Goal: Task Accomplishment & Management: Manage account settings

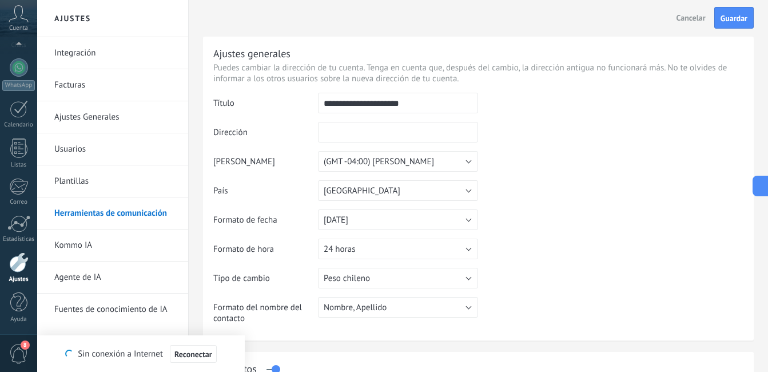
scroll to position [46, 0]
click at [105, 273] on link "Agente de IA" at bounding box center [115, 277] width 122 height 32
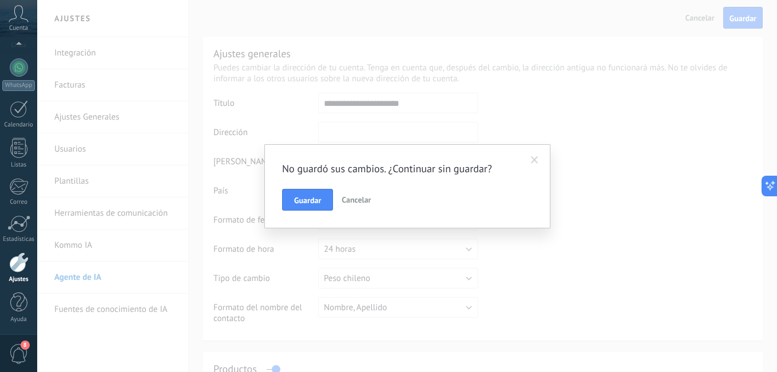
click at [529, 160] on span at bounding box center [534, 159] width 19 height 19
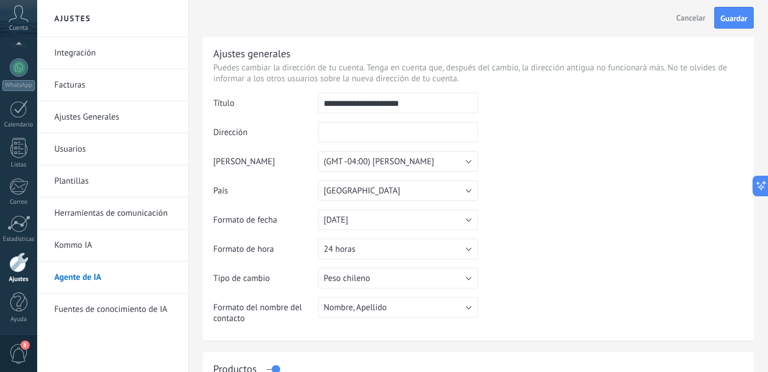
click at [120, 285] on link "Agente de IA" at bounding box center [115, 277] width 122 height 32
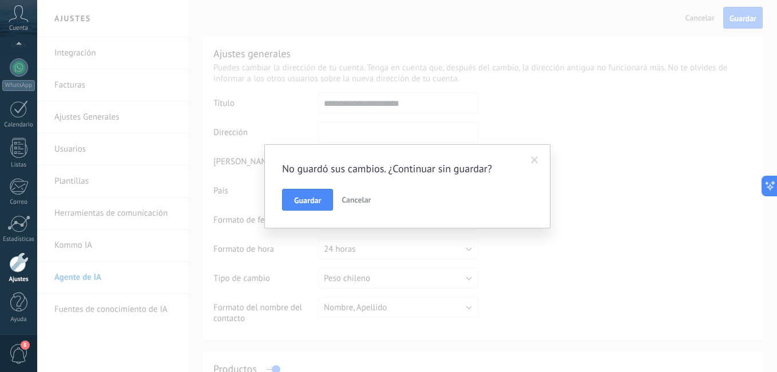
click at [365, 201] on span "Cancelar" at bounding box center [355, 199] width 29 height 10
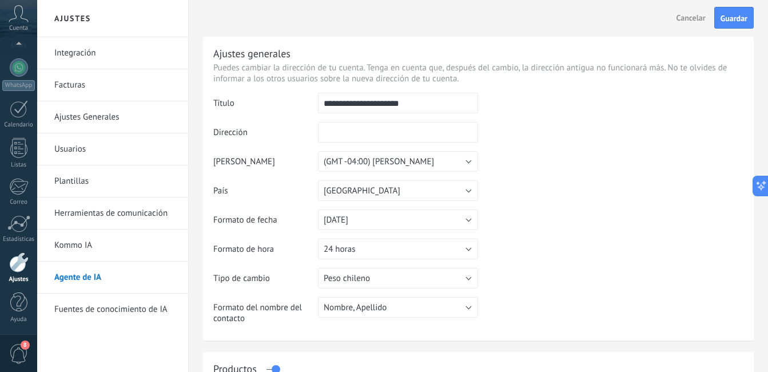
click at [120, 281] on link "Agente de IA" at bounding box center [115, 277] width 122 height 32
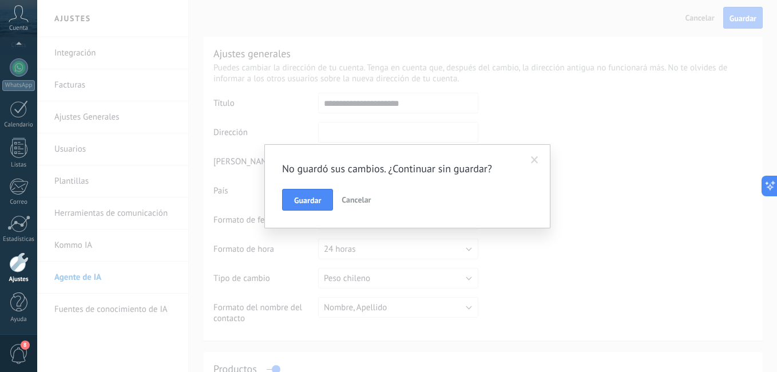
click at [336, 195] on div "Guardar Cancelar" at bounding box center [407, 200] width 250 height 22
click at [311, 201] on span "Guardar" at bounding box center [307, 200] width 27 height 8
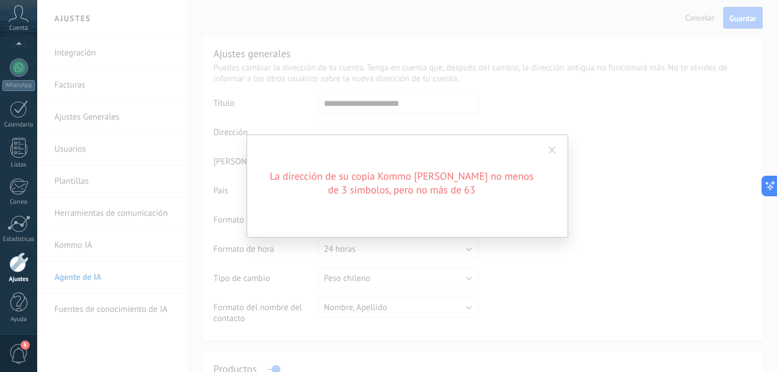
click at [552, 153] on span at bounding box center [551, 150] width 7 height 8
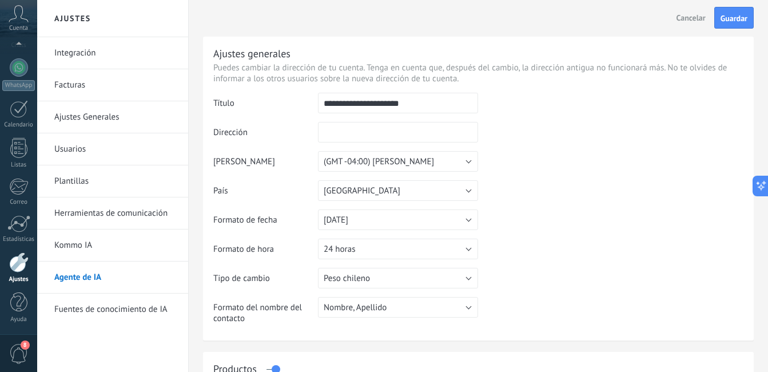
click at [440, 103] on input "**********" at bounding box center [398, 103] width 160 height 21
type input "*"
click at [692, 19] on span "Cancelar" at bounding box center [690, 18] width 29 height 10
type input "**********"
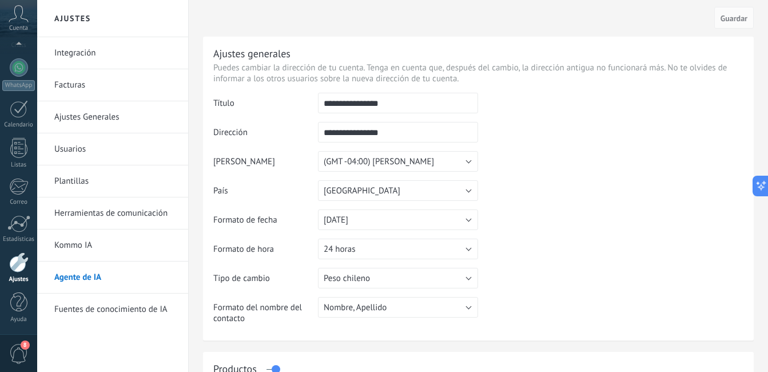
click at [125, 274] on link "Agente de IA" at bounding box center [115, 277] width 122 height 32
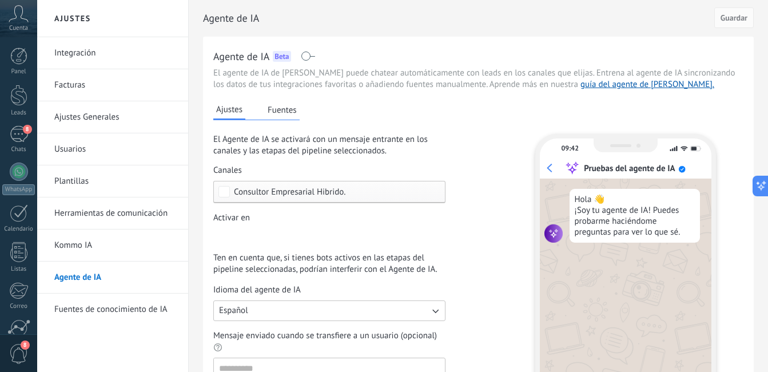
click at [278, 108] on button "Fuentes" at bounding box center [282, 109] width 35 height 17
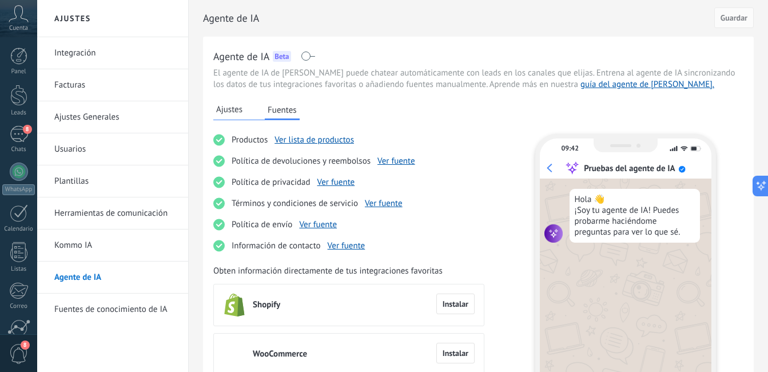
click at [224, 116] on button "Ajustes" at bounding box center [229, 109] width 32 height 17
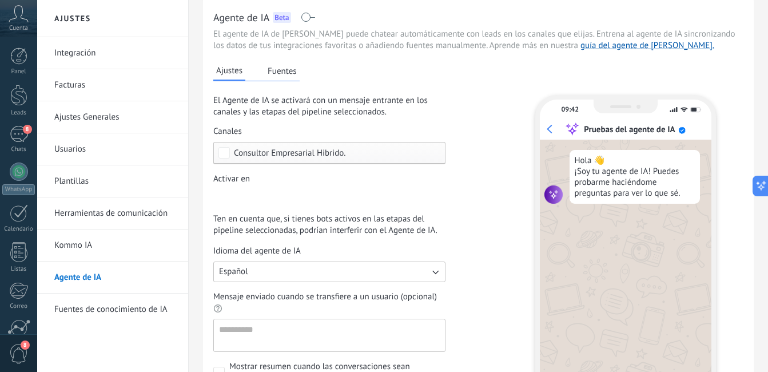
scroll to position [46, 0]
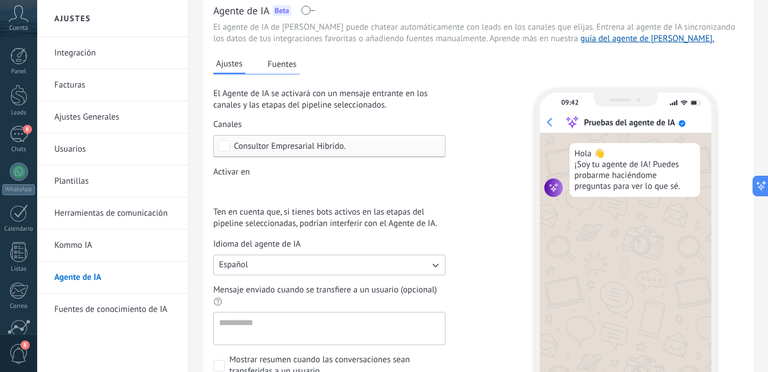
click at [344, 148] on span "Consultor Empresarial Hibrido." at bounding box center [290, 146] width 112 height 9
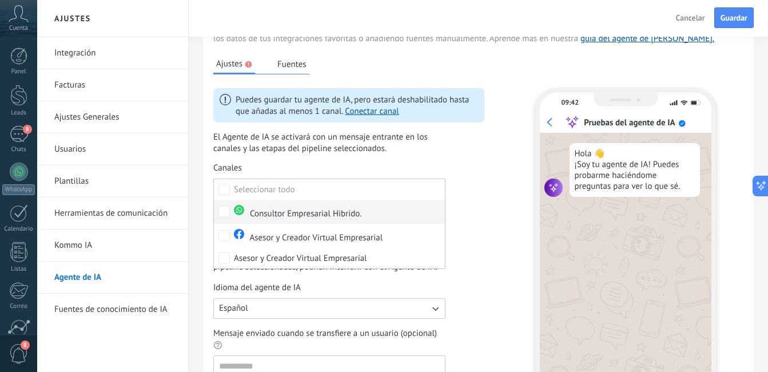
click at [337, 210] on div "Consultor Empresarial Hibrido." at bounding box center [298, 212] width 128 height 15
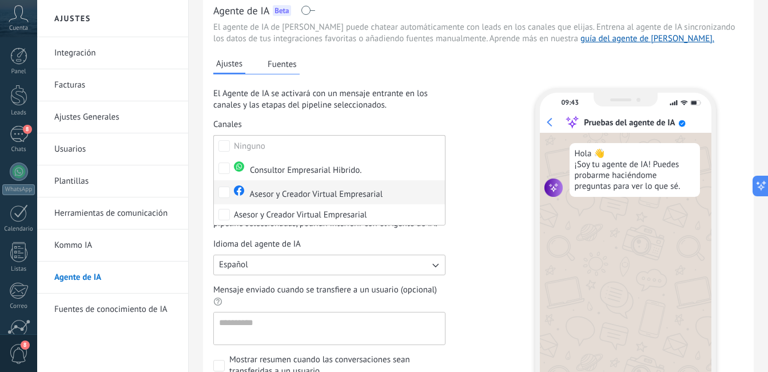
click at [294, 188] on div "Asesor y Creador Virtual Empresarial" at bounding box center [308, 192] width 149 height 15
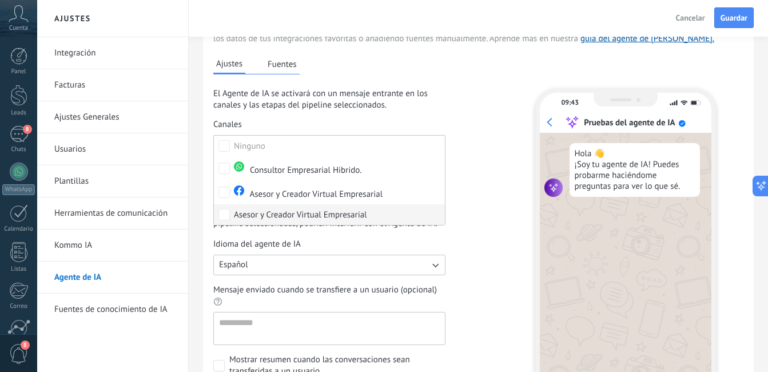
click at [353, 211] on div "Asesor y Creador Virtual Empresarial" at bounding box center [300, 214] width 133 height 11
click at [478, 190] on div "El Agente de IA se activará con un mensaje entrante en los canales y las etapas…" at bounding box center [348, 232] width 271 height 289
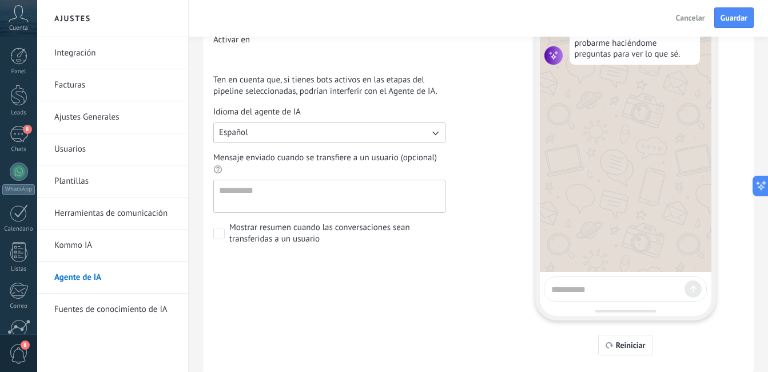
scroll to position [187, 0]
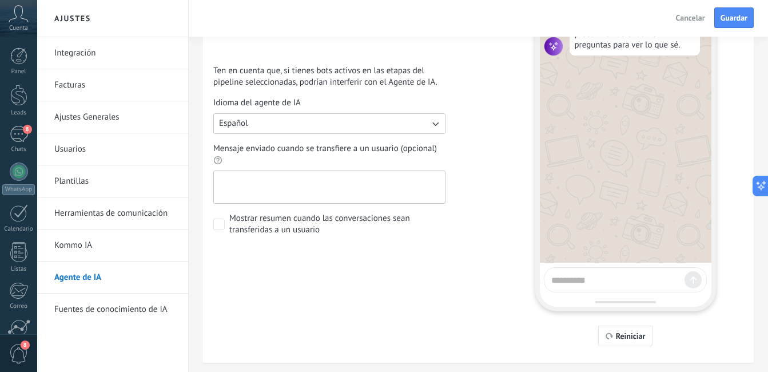
click at [358, 193] on textarea "Mensaje enviado cuando se transfiere a un usuario (opcional)" at bounding box center [328, 187] width 229 height 32
type textarea "*"
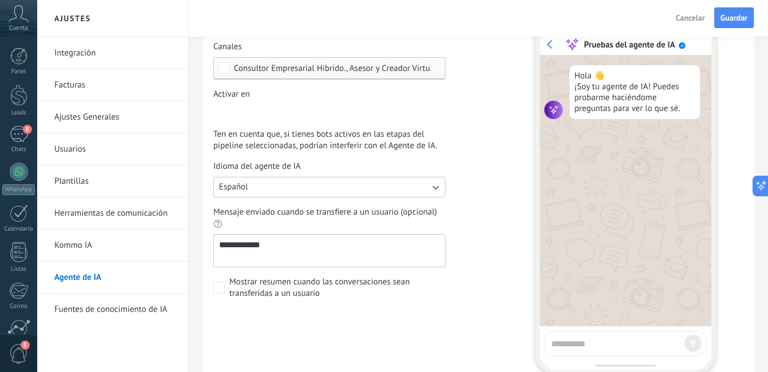
scroll to position [119, 0]
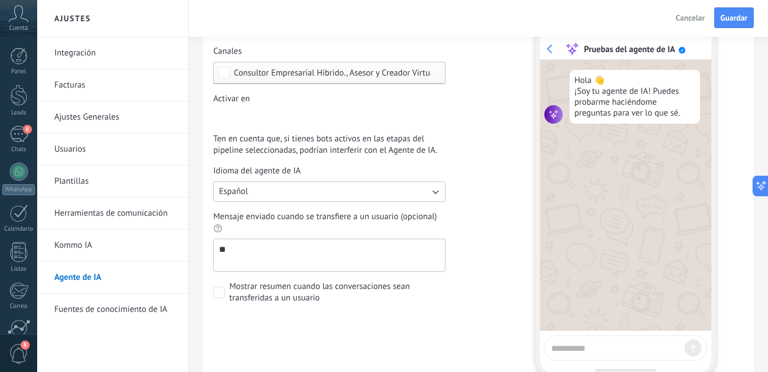
type textarea "*"
click at [610, 351] on textarea at bounding box center [615, 346] width 129 height 14
type textarea "**********"
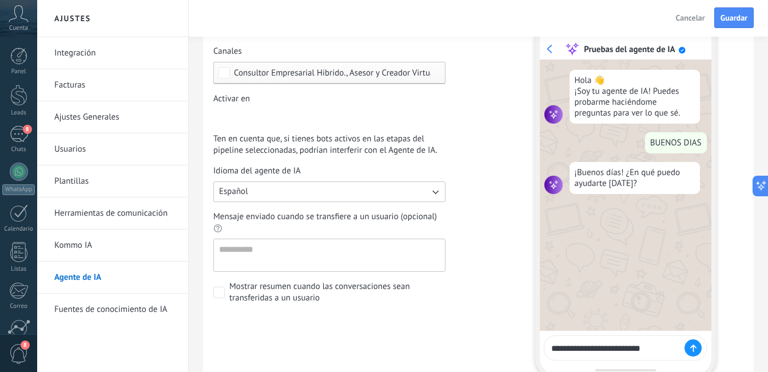
type textarea "**********"
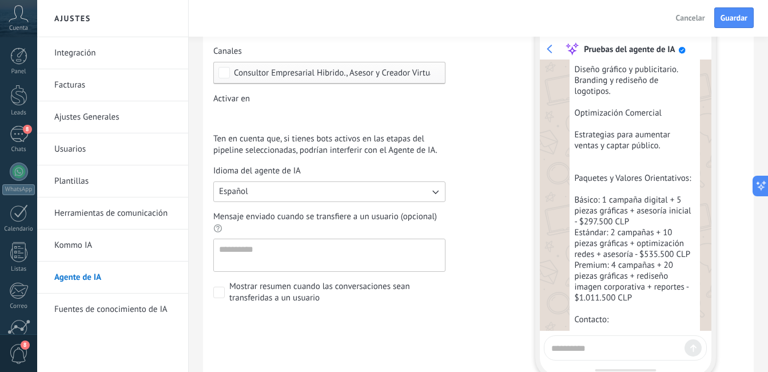
scroll to position [676, 0]
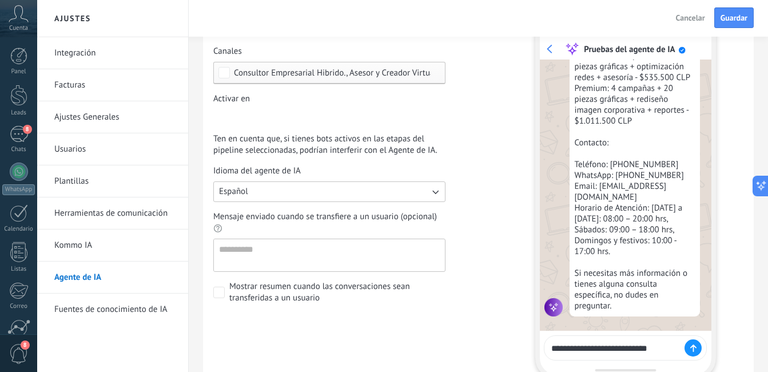
type textarea "**********"
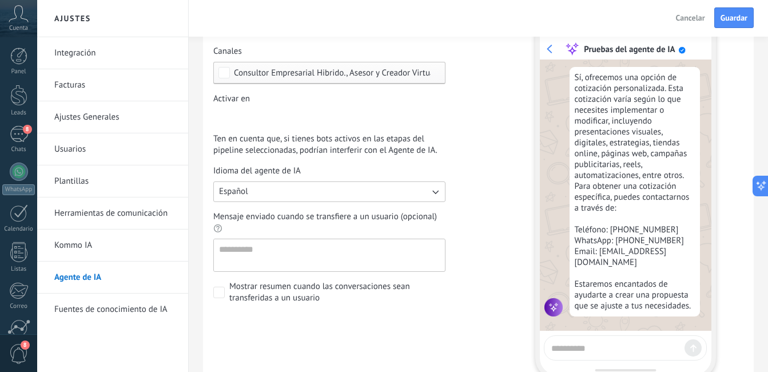
scroll to position [986, 0]
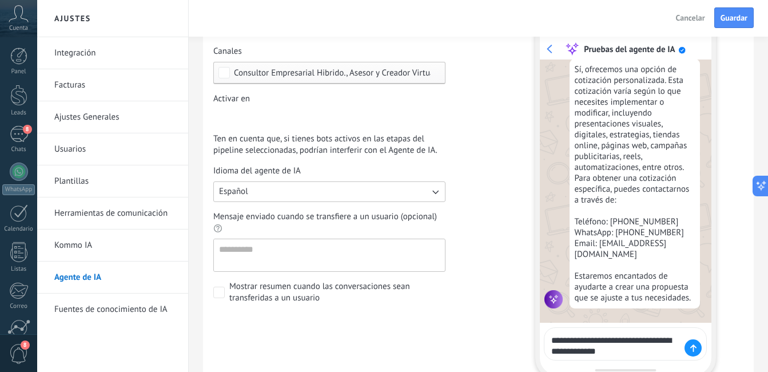
type textarea "**********"
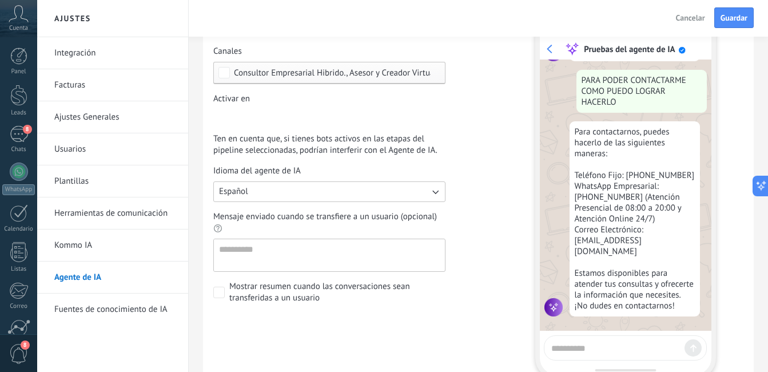
scroll to position [1241, 0]
type textarea "**********"
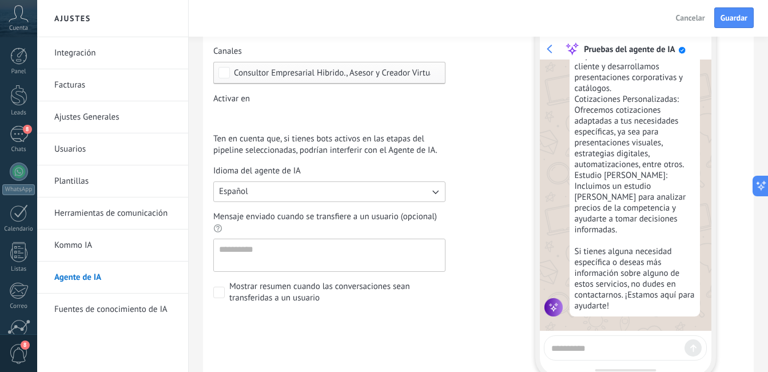
scroll to position [1778, 0]
type textarea "*"
type textarea "**********"
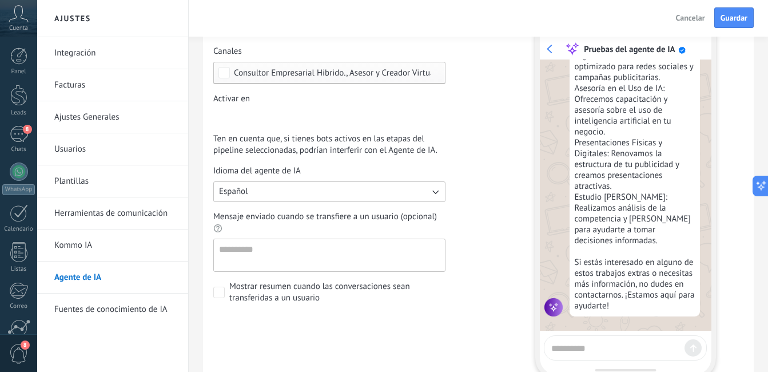
scroll to position [0, 0]
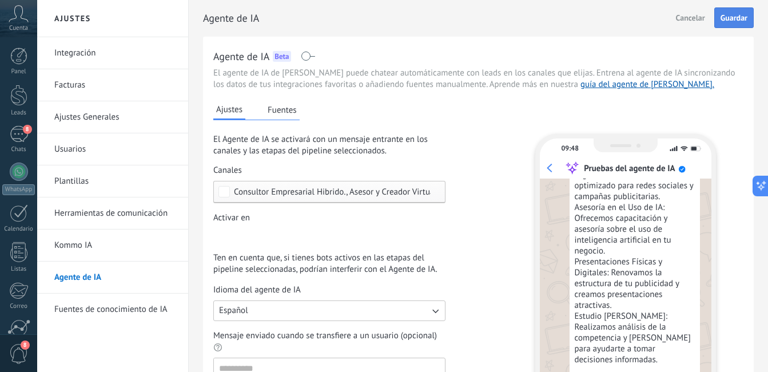
click at [724, 15] on span "Guardar" at bounding box center [733, 18] width 27 height 8
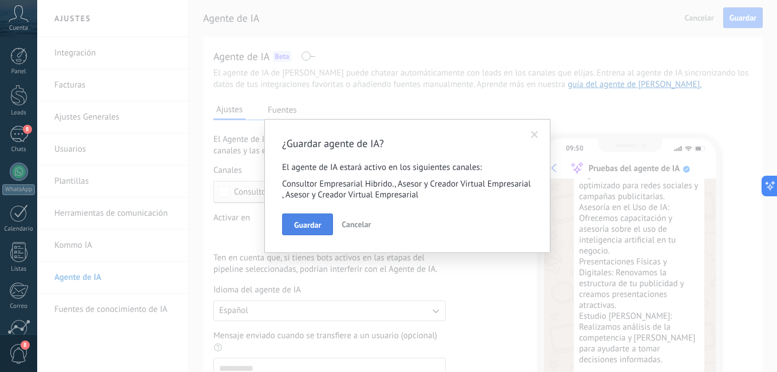
click at [314, 225] on span "Guardar" at bounding box center [307, 225] width 27 height 8
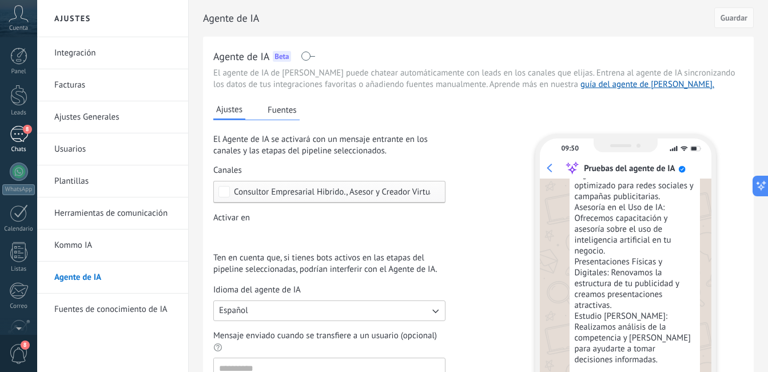
click at [18, 131] on div "8" at bounding box center [19, 134] width 18 height 17
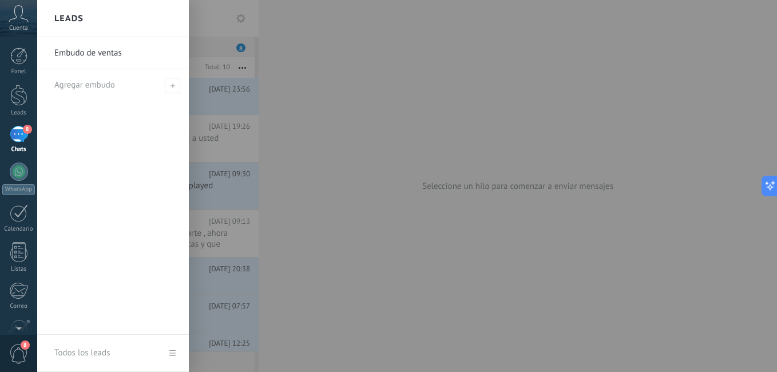
click at [296, 79] on div at bounding box center [425, 186] width 777 height 372
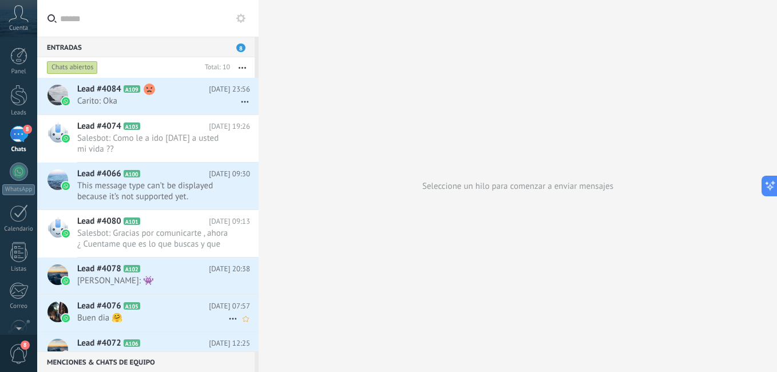
click at [51, 309] on div at bounding box center [57, 311] width 21 height 21
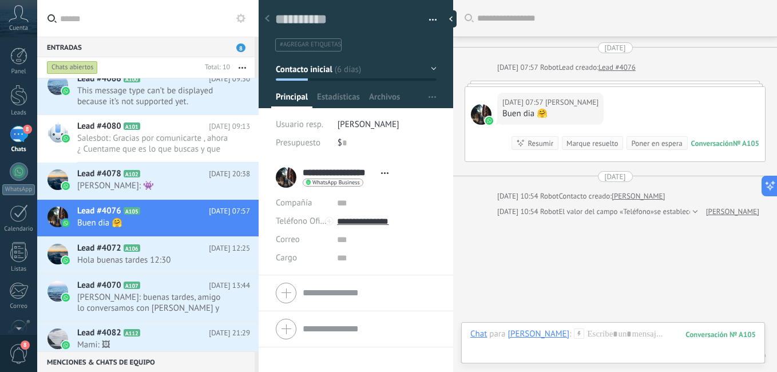
scroll to position [97, 0]
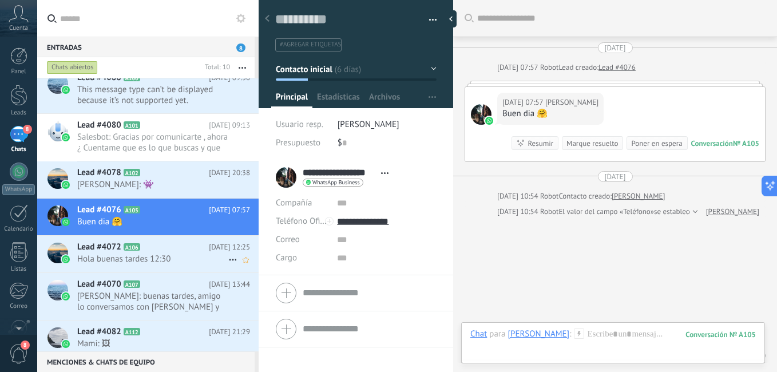
click at [161, 257] on span "Hola buenas tardes 12:30" at bounding box center [152, 258] width 151 height 11
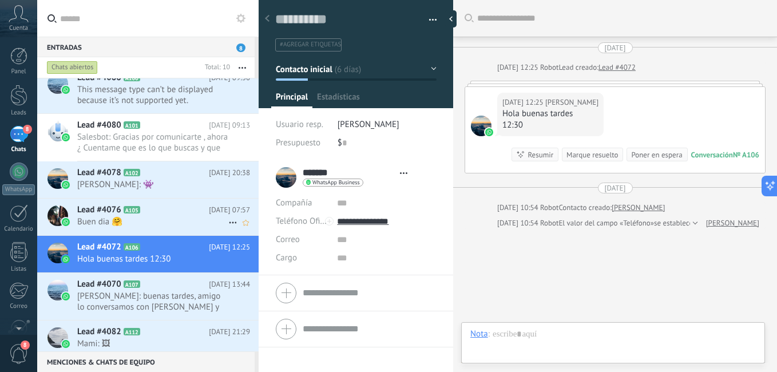
scroll to position [17, 0]
click at [172, 216] on span "Buen dia 🤗" at bounding box center [152, 221] width 151 height 11
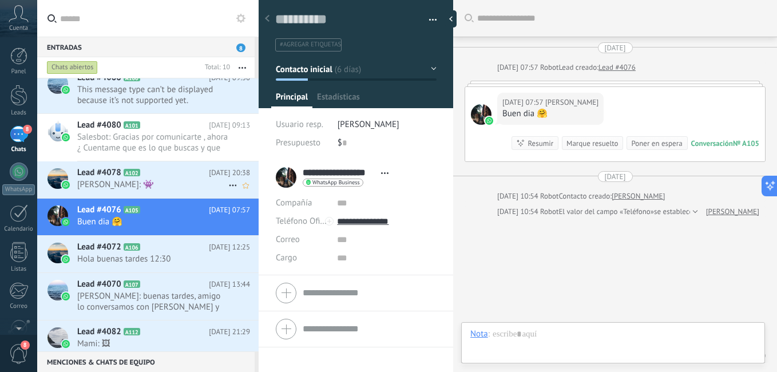
type textarea "**********"
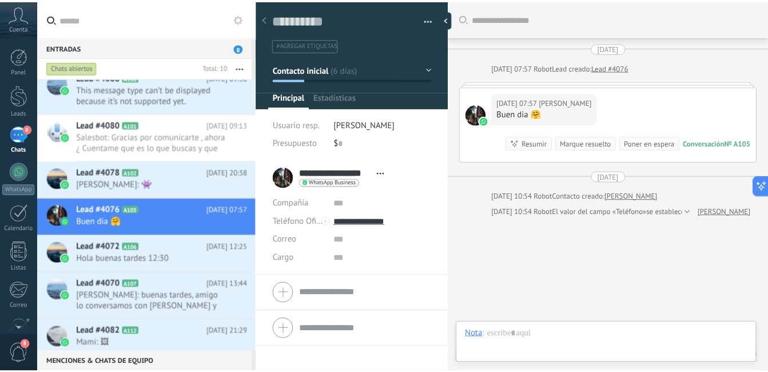
scroll to position [17, 0]
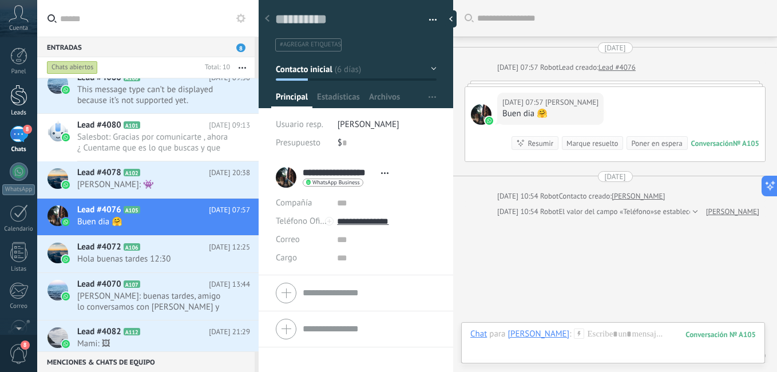
click at [16, 102] on div at bounding box center [18, 95] width 17 height 21
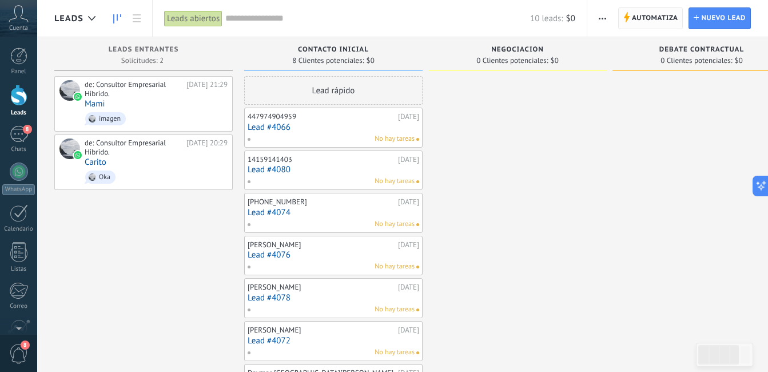
click at [654, 16] on span "Automatiza" at bounding box center [655, 18] width 46 height 21
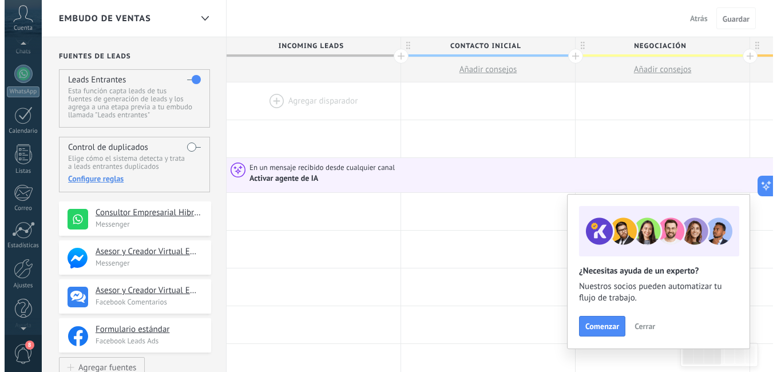
scroll to position [104, 0]
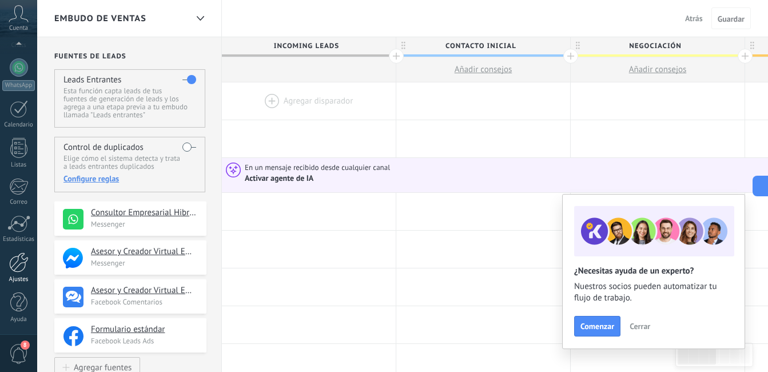
click at [17, 269] on div at bounding box center [18, 262] width 19 height 20
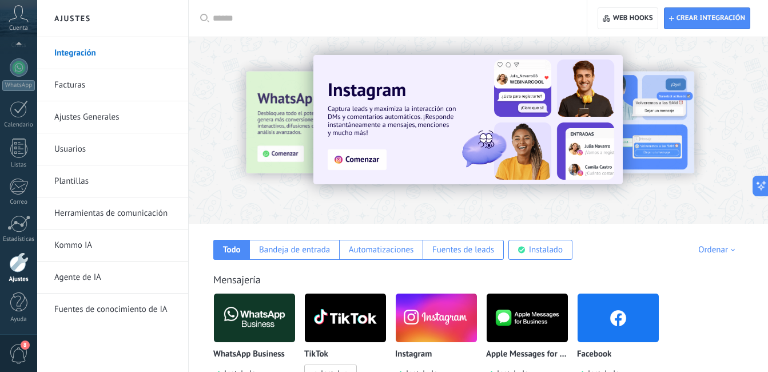
click at [148, 209] on link "Herramientas de comunicación" at bounding box center [115, 213] width 122 height 32
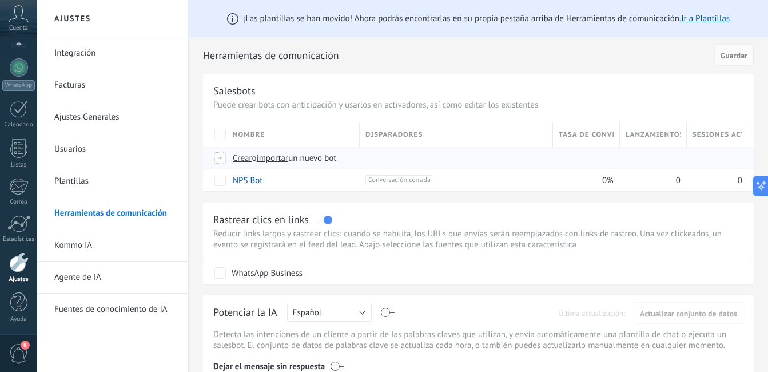
click at [221, 156] on div at bounding box center [220, 158] width 13 height 10
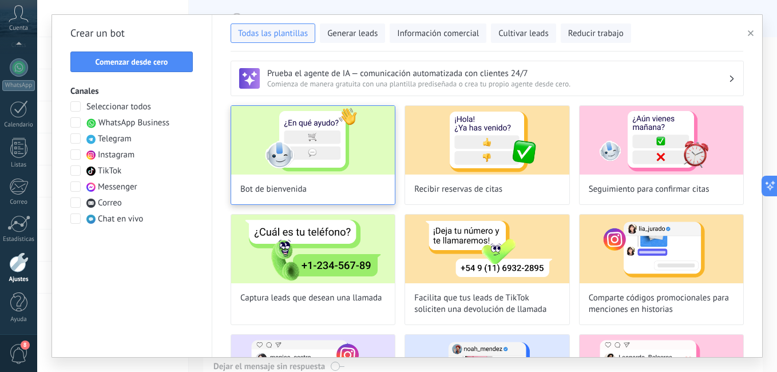
click at [300, 164] on img at bounding box center [313, 140] width 164 height 69
type input "**********"
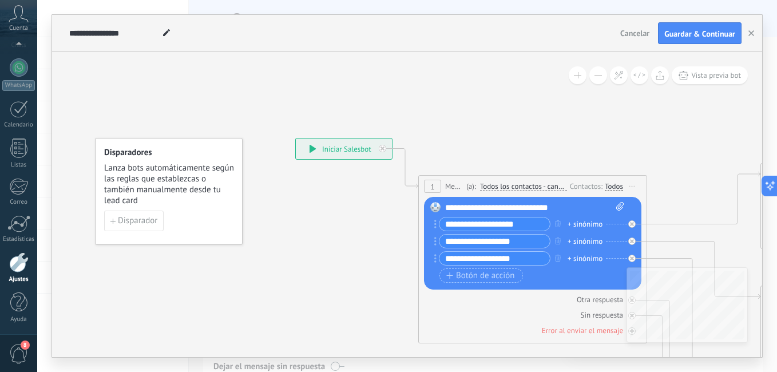
click at [577, 206] on div "**********" at bounding box center [534, 207] width 179 height 11
click at [491, 275] on span "Botón de acción" at bounding box center [480, 275] width 69 height 9
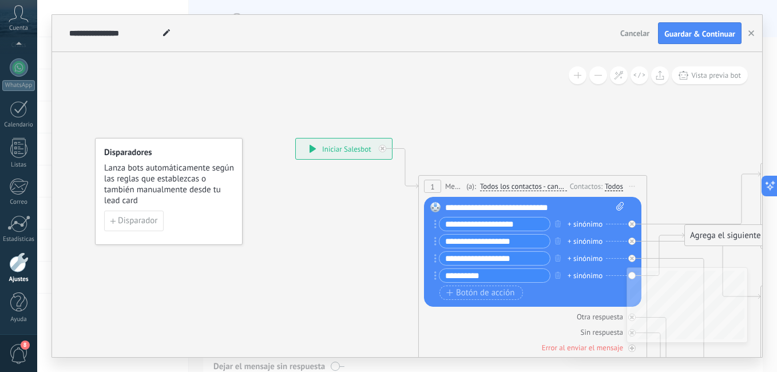
type input "*********"
click at [595, 275] on div "+ sinónimo" at bounding box center [584, 275] width 35 height 11
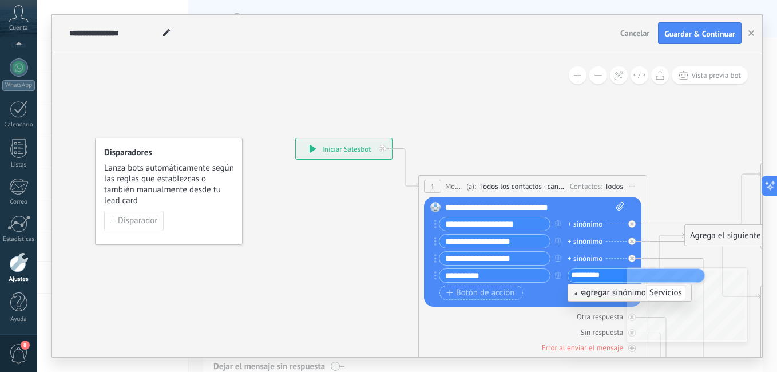
type input "*********"
click at [591, 255] on div "+ sinónimo" at bounding box center [584, 258] width 35 height 11
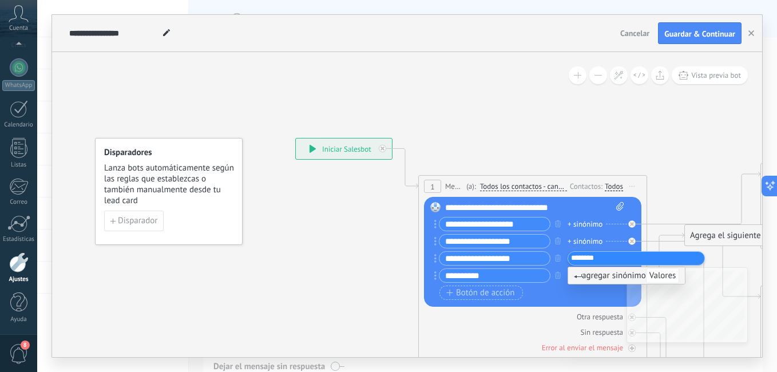
type input "*******"
click at [592, 237] on div "+ sinónimo" at bounding box center [584, 241] width 35 height 11
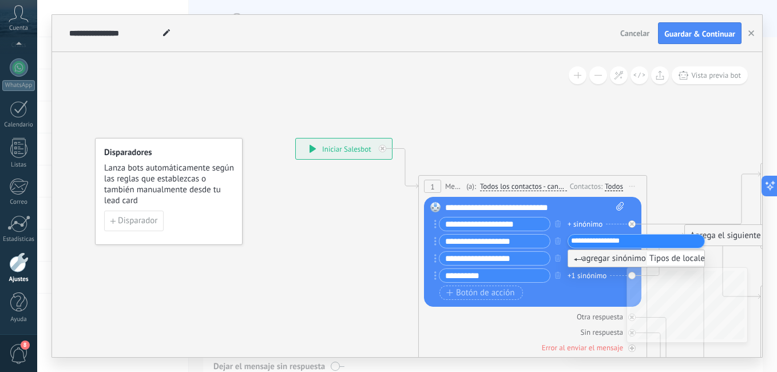
type input "**********"
click at [591, 221] on div "+ sinónimo" at bounding box center [584, 223] width 35 height 11
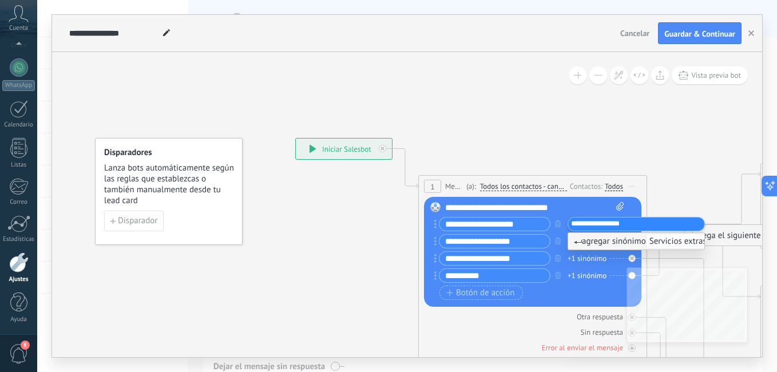
type input "**********"
click at [776, 234] on html ".abccls-1,.abccls-2{fill-rule:evenodd}.abccls-2{fill:#fff} .abfcls-1{fill:none}…" at bounding box center [388, 186] width 777 height 372
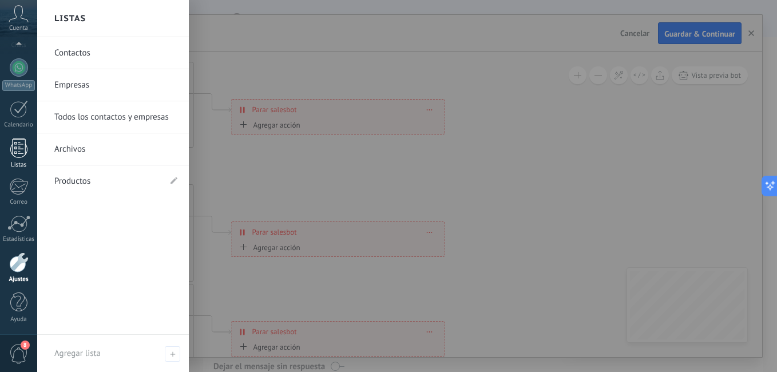
click at [27, 147] on link "Listas" at bounding box center [18, 153] width 37 height 31
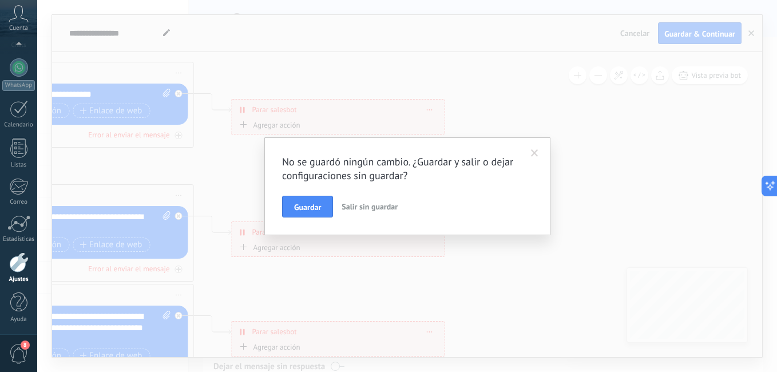
click at [529, 150] on span at bounding box center [534, 153] width 19 height 19
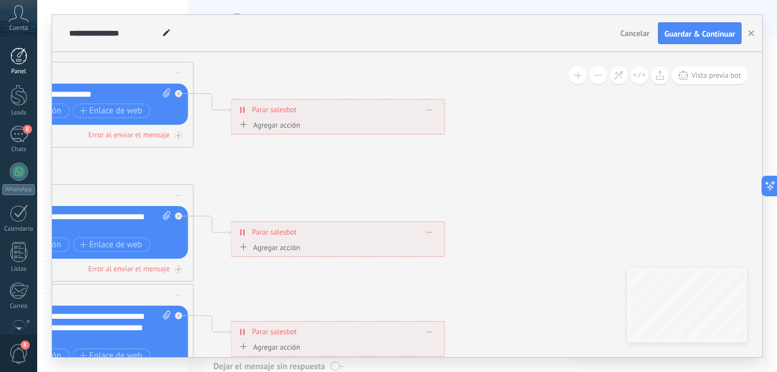
click at [22, 57] on div at bounding box center [18, 55] width 17 height 17
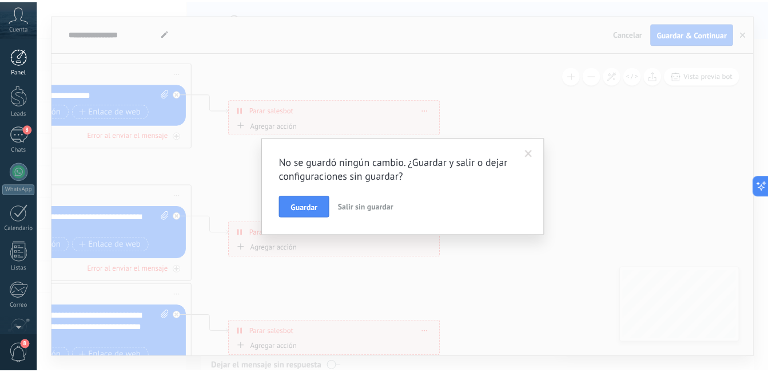
scroll to position [104, 0]
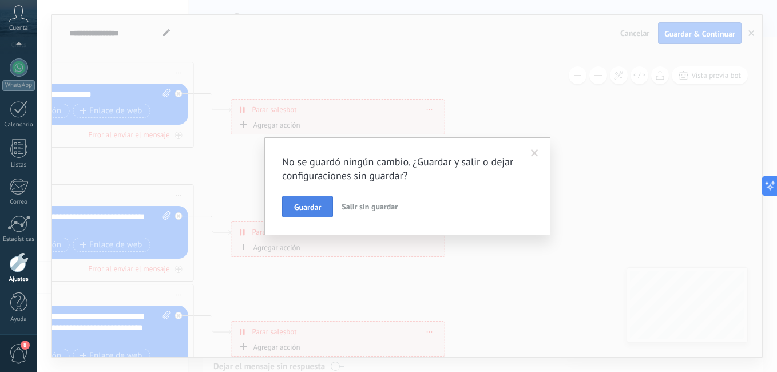
click at [321, 199] on button "Guardar" at bounding box center [307, 207] width 51 height 22
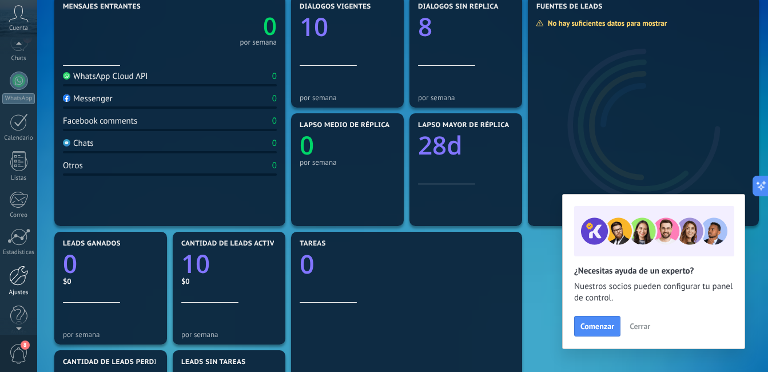
scroll to position [104, 0]
click at [17, 264] on div at bounding box center [18, 262] width 19 height 20
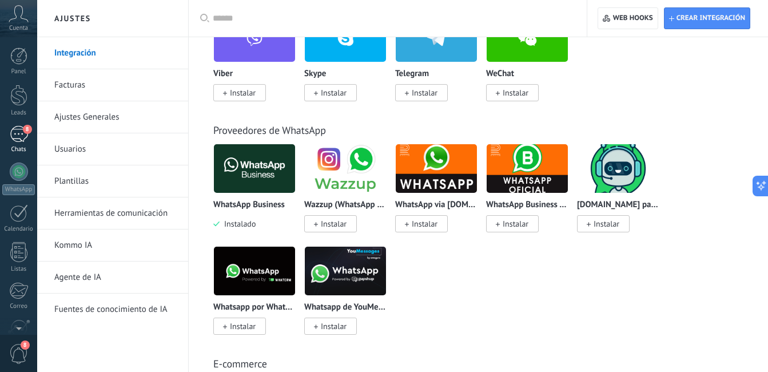
click at [17, 134] on div "8" at bounding box center [19, 134] width 18 height 17
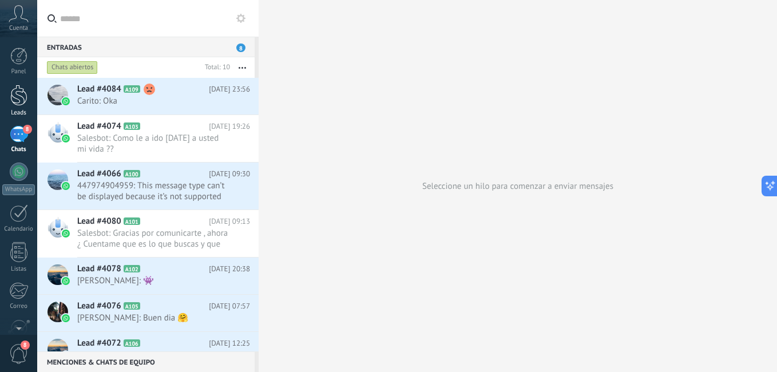
click at [29, 101] on link "Leads" at bounding box center [18, 101] width 37 height 32
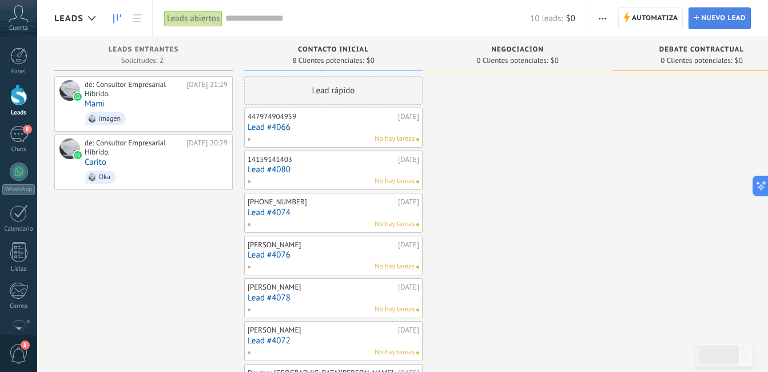
click at [723, 18] on span "Nuevo lead" at bounding box center [723, 18] width 45 height 21
click at [644, 18] on span "Automatiza" at bounding box center [655, 18] width 46 height 21
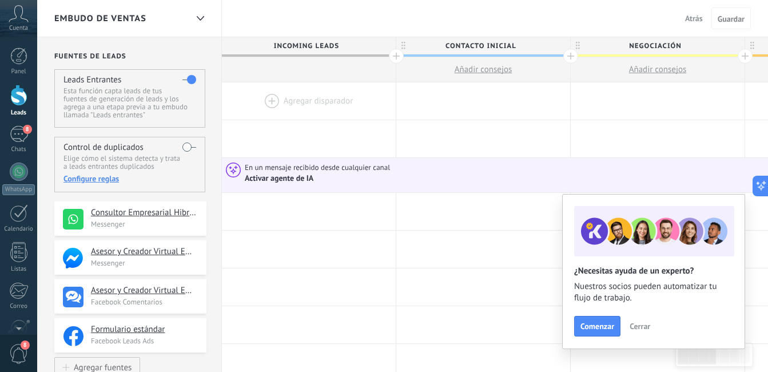
click at [348, 99] on div at bounding box center [309, 100] width 174 height 37
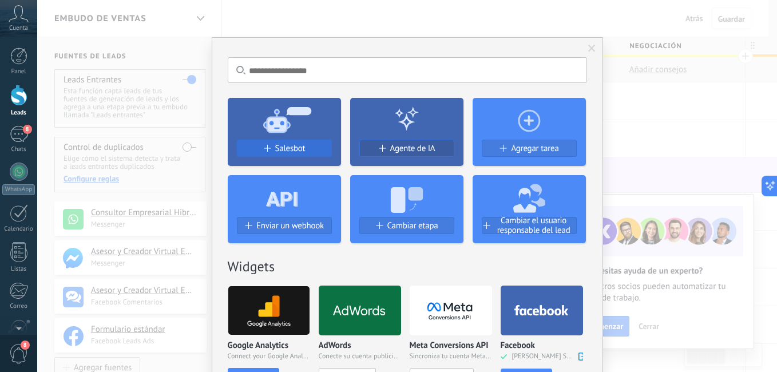
click at [305, 152] on div "Salesbot" at bounding box center [284, 149] width 94 height 10
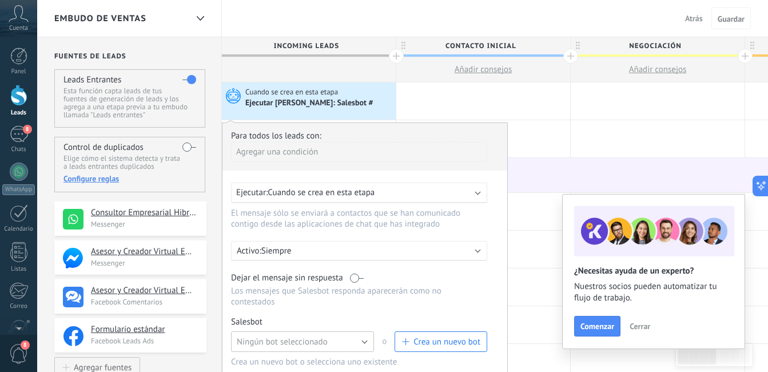
click at [359, 336] on button "Ningún bot seleccionado" at bounding box center [302, 341] width 143 height 21
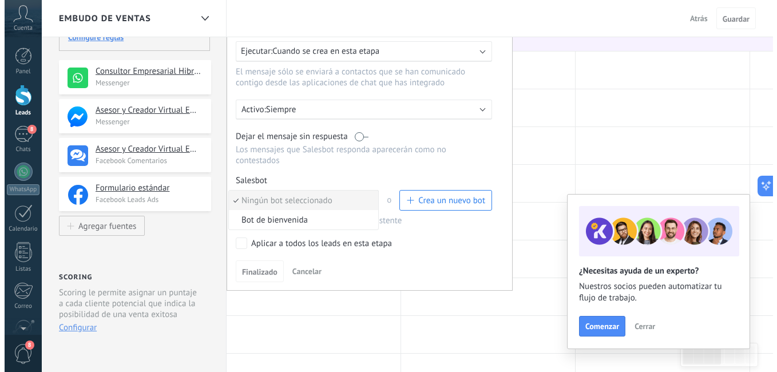
scroll to position [148, 0]
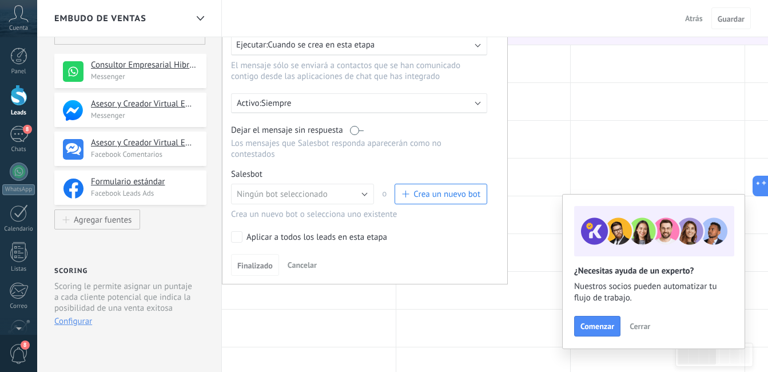
click at [356, 234] on div "Aplicar a todos los leads en esta etapa" at bounding box center [316, 237] width 141 height 11
click at [473, 189] on span "Crea un nuevo bot" at bounding box center [446, 194] width 67 height 11
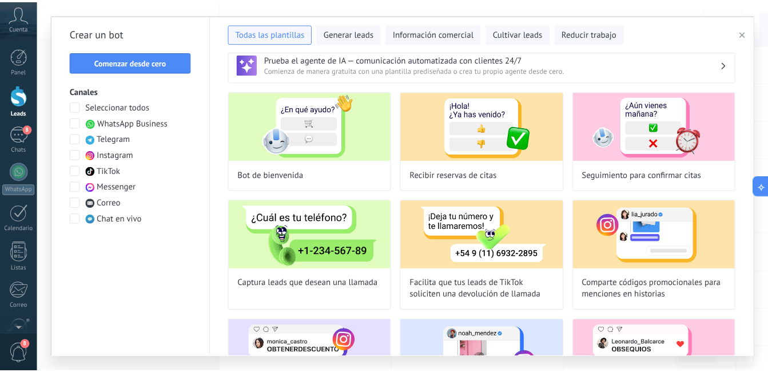
scroll to position [21, 0]
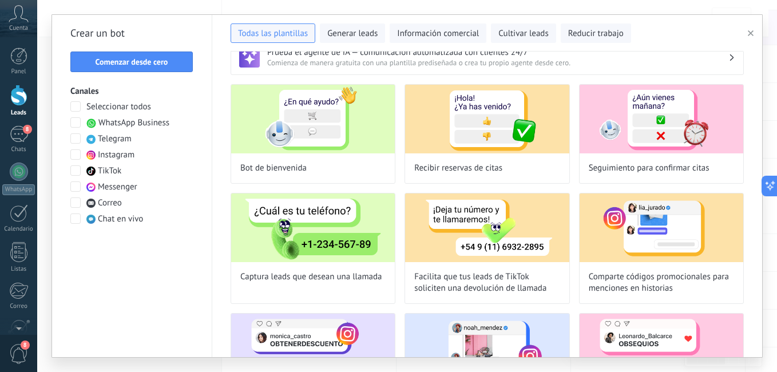
click at [76, 105] on span at bounding box center [75, 106] width 10 height 10
click at [187, 67] on button "Comenzar desde cero" at bounding box center [131, 61] width 122 height 21
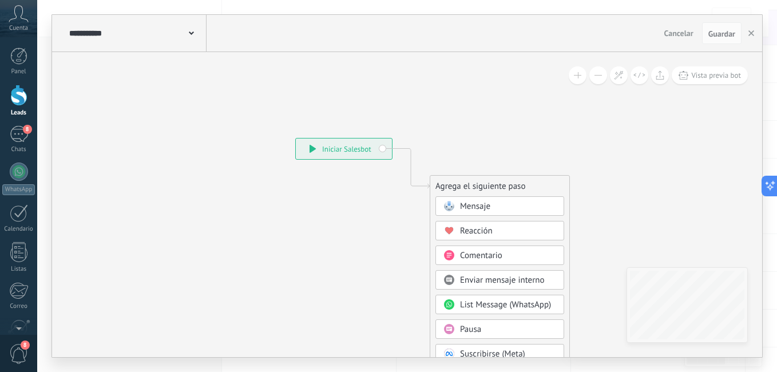
click at [477, 206] on span "Mensaje" at bounding box center [475, 206] width 30 height 11
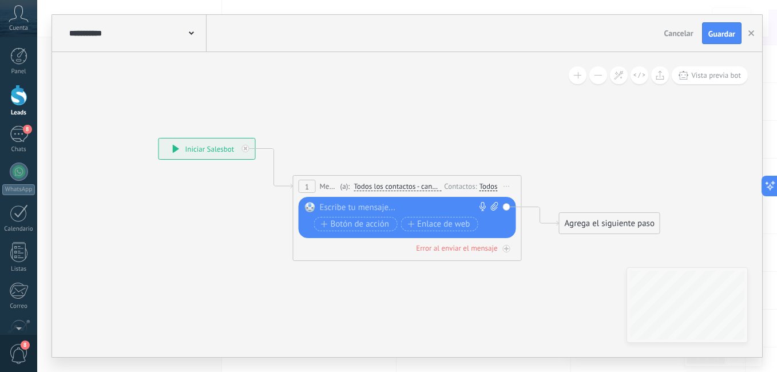
click at [422, 206] on div at bounding box center [405, 207] width 170 height 11
click at [377, 222] on span "Botón de acción" at bounding box center [355, 224] width 69 height 9
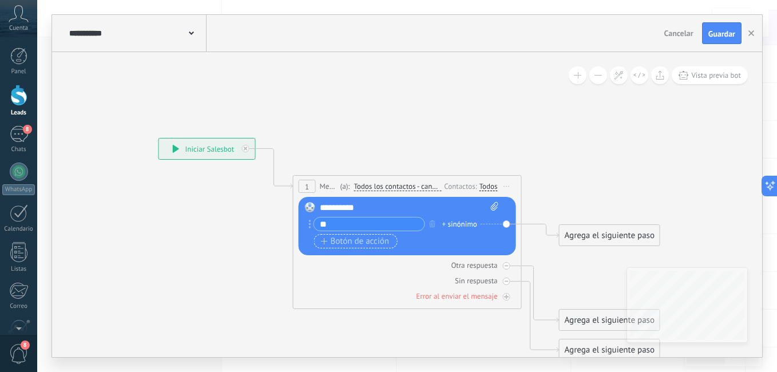
type input "*"
type input "**********"
click at [363, 244] on span "Botón de acción" at bounding box center [355, 241] width 69 height 9
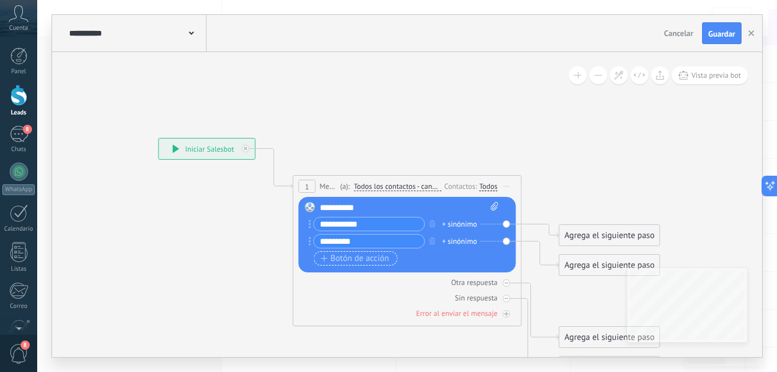
type input "********"
click at [354, 257] on span "Botón de acción" at bounding box center [355, 258] width 69 height 9
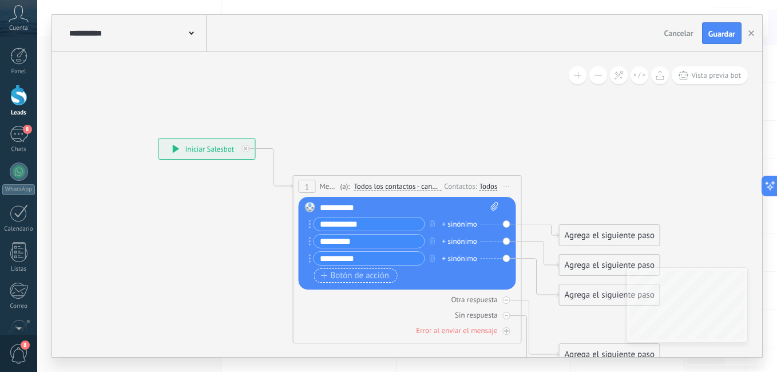
type input "*********"
click at [367, 272] on span "Botón de acción" at bounding box center [355, 275] width 69 height 9
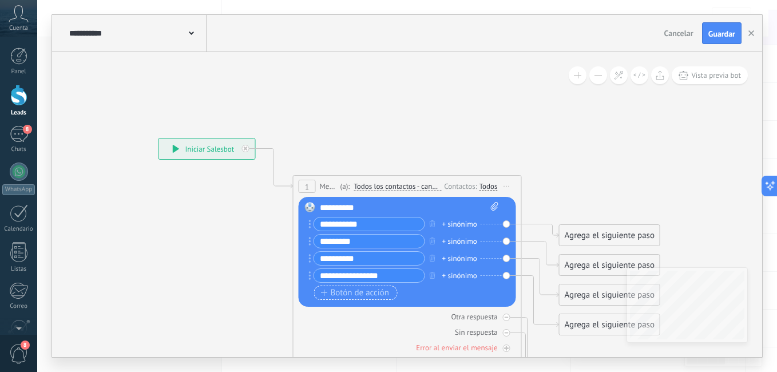
type input "**********"
click at [385, 298] on button "Botón de acción" at bounding box center [355, 292] width 83 height 14
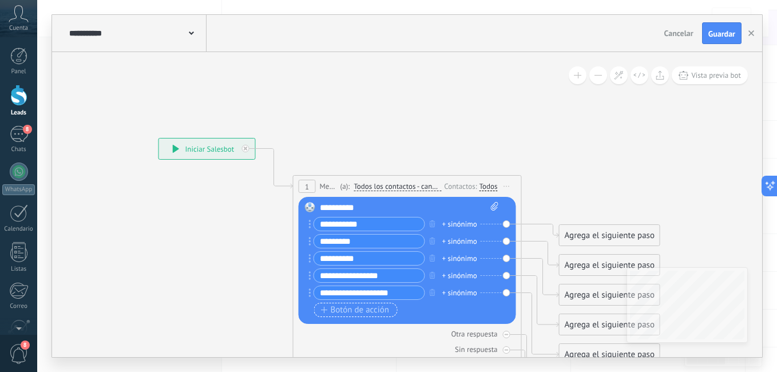
type input "**********"
click at [360, 307] on span "Botón de acción" at bounding box center [355, 309] width 69 height 9
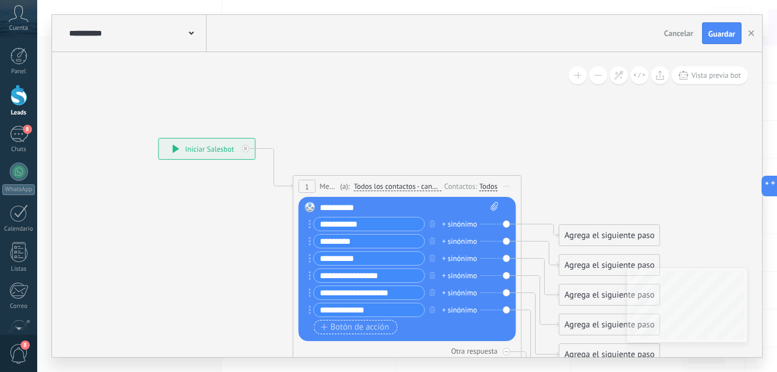
type input "**********"
click at [369, 327] on span "Botón de acción" at bounding box center [355, 327] width 69 height 9
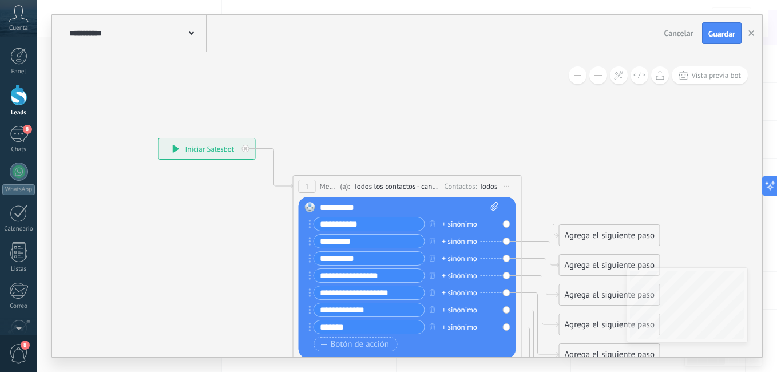
type input "******"
click at [630, 229] on div "Agrega el siguiente paso" at bounding box center [609, 235] width 100 height 19
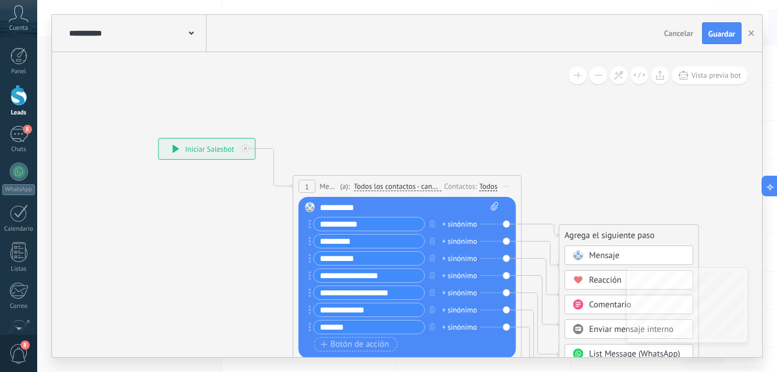
click at [596, 282] on span "Reacción" at bounding box center [605, 279] width 33 height 11
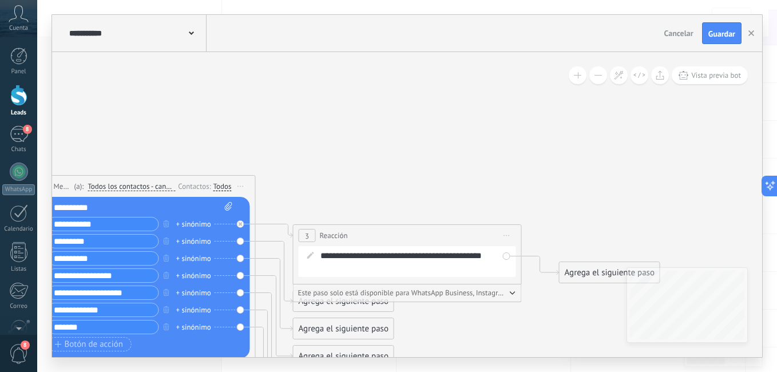
click at [580, 264] on div "Agrega el siguiente paso" at bounding box center [609, 272] width 100 height 19
click at [441, 185] on icon at bounding box center [257, 324] width 1300 height 945
click at [372, 328] on div "Agrega el siguiente paso" at bounding box center [343, 328] width 100 height 19
click at [404, 246] on div "**********" at bounding box center [406, 261] width 217 height 31
click at [584, 271] on div "Agrega el siguiente paso" at bounding box center [609, 272] width 100 height 19
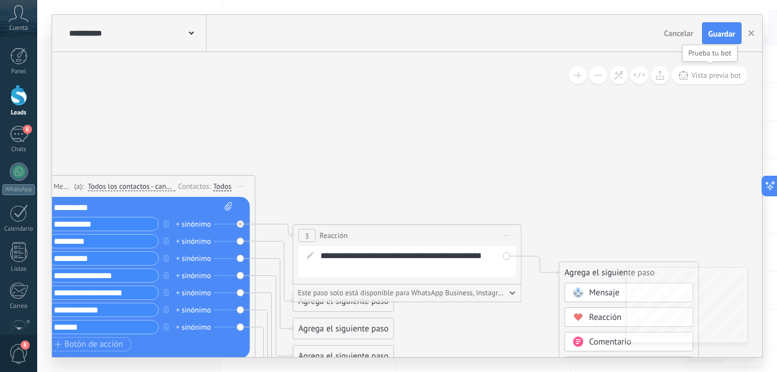
click at [716, 71] on span "Vista previa bot" at bounding box center [716, 75] width 50 height 10
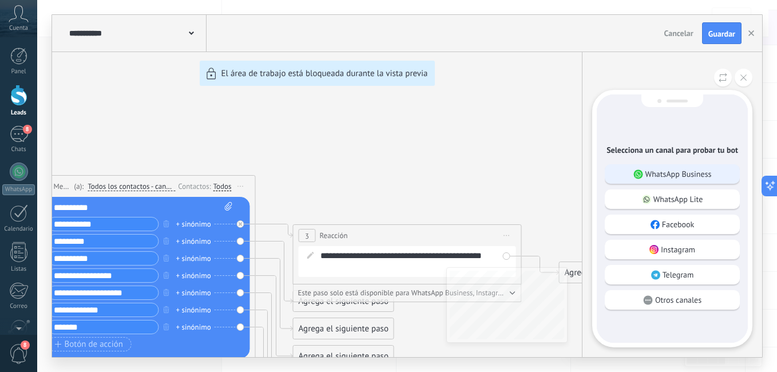
click at [705, 173] on p "WhatsApp Business" at bounding box center [678, 174] width 66 height 10
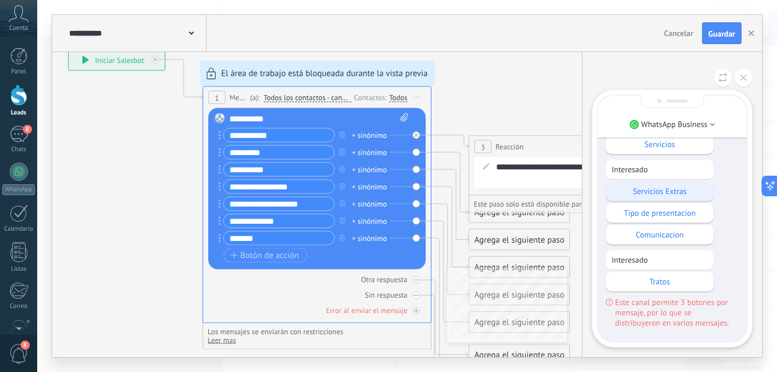
click at [693, 189] on p "Servicios Extras" at bounding box center [659, 191] width 96 height 10
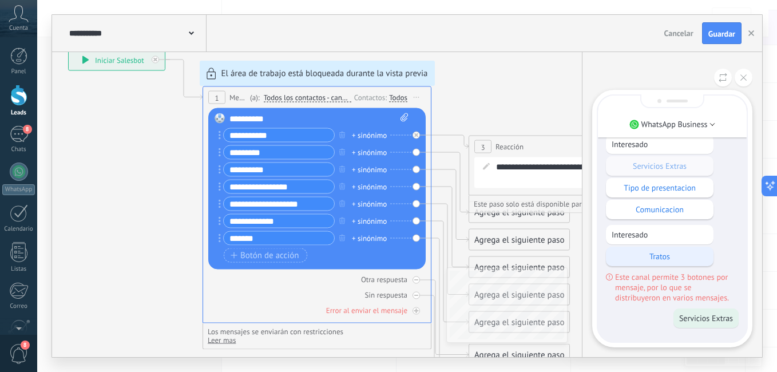
click at [692, 256] on p "Tratos" at bounding box center [659, 256] width 96 height 10
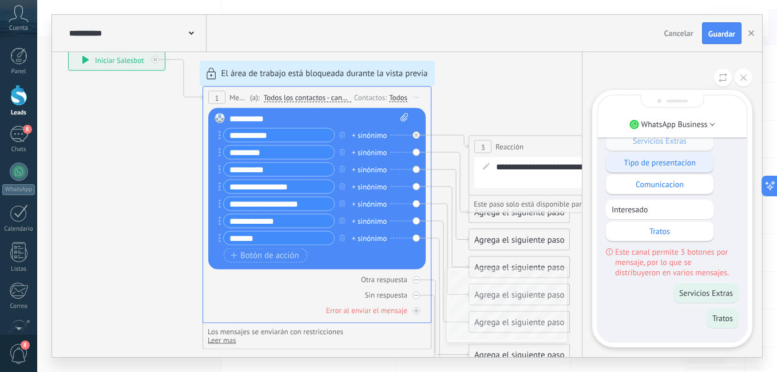
click at [695, 158] on p "Tipo de presentacion" at bounding box center [659, 162] width 96 height 10
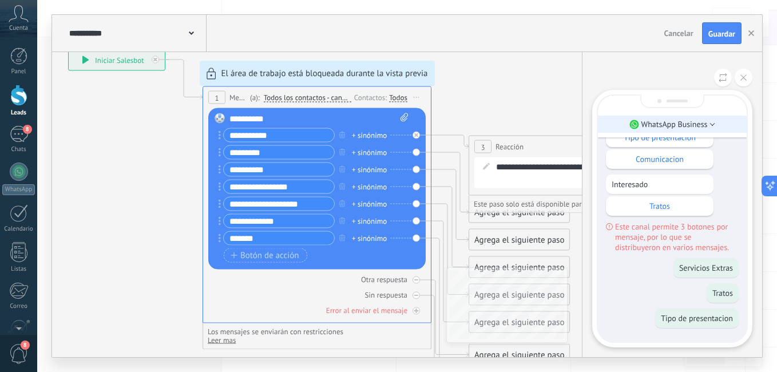
click at [710, 121] on li "WhatsApp Business" at bounding box center [672, 124] width 149 height 17
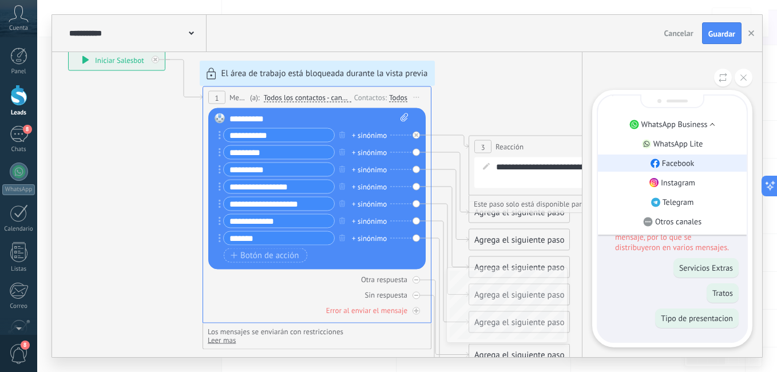
click at [685, 165] on p "Facebook" at bounding box center [678, 163] width 33 height 10
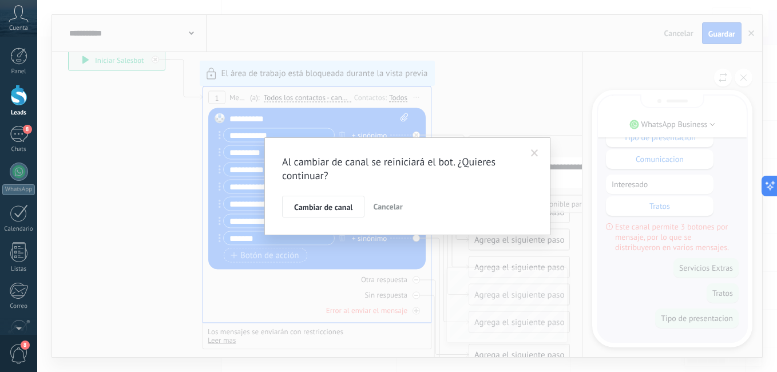
click at [392, 208] on span "Cancelar" at bounding box center [387, 206] width 29 height 10
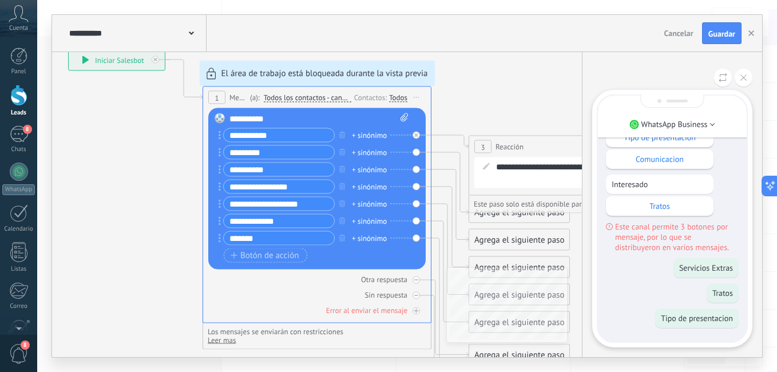
click at [266, 253] on div "**********" at bounding box center [407, 186] width 710 height 342
click at [271, 257] on div "**********" at bounding box center [407, 186] width 710 height 342
click at [739, 84] on button at bounding box center [743, 78] width 18 height 18
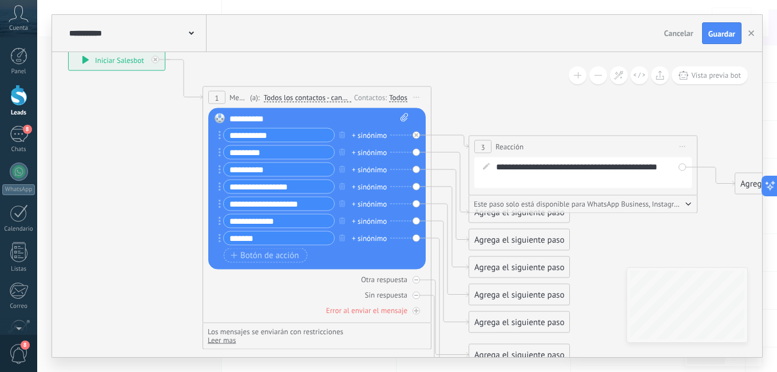
click at [290, 182] on input "**********" at bounding box center [279, 186] width 110 height 13
type input "*"
type input "******"
click at [286, 216] on input "**********" at bounding box center [279, 220] width 110 height 13
type input "*"
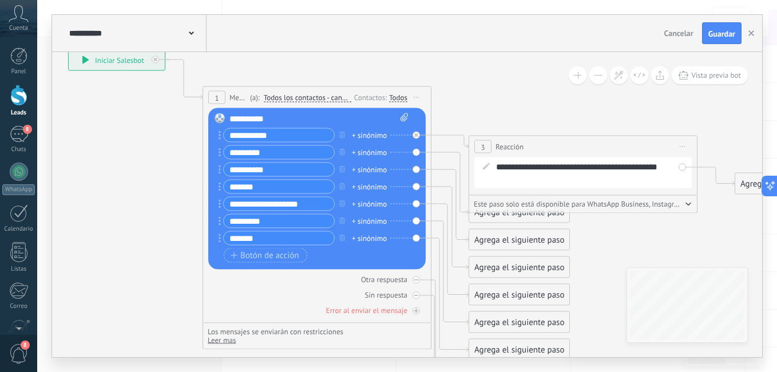
type input "*********"
click at [685, 168] on div "**********" at bounding box center [582, 172] width 217 height 31
click at [680, 145] on span "Iniciar vista previa aquí Cambiar nombre Duplicar [GEOGRAPHIC_DATA]" at bounding box center [682, 146] width 18 height 17
click at [707, 165] on div "Iniciar vista previa aquí" at bounding box center [734, 162] width 113 height 19
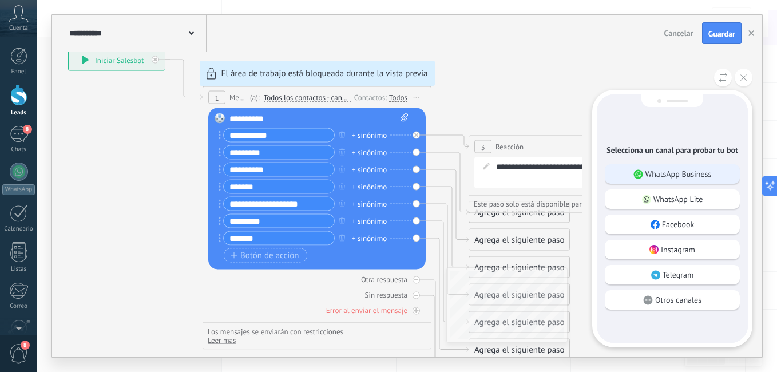
click at [676, 168] on div "WhatsApp Business" at bounding box center [671, 173] width 135 height 19
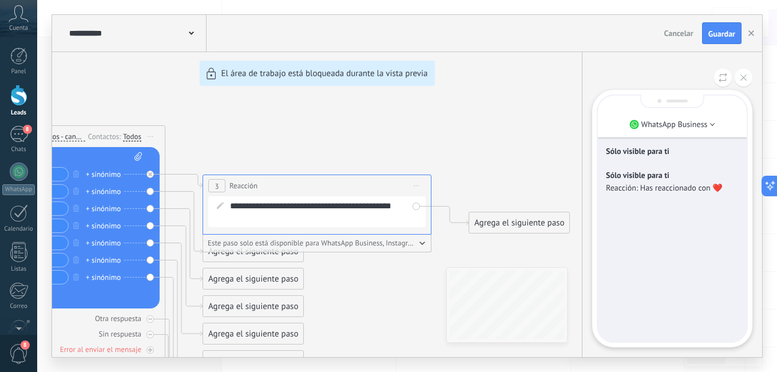
click at [271, 285] on div "**********" at bounding box center [407, 186] width 710 height 342
click at [268, 276] on div "**********" at bounding box center [407, 186] width 710 height 342
click at [710, 39] on button "Guardar" at bounding box center [721, 33] width 39 height 22
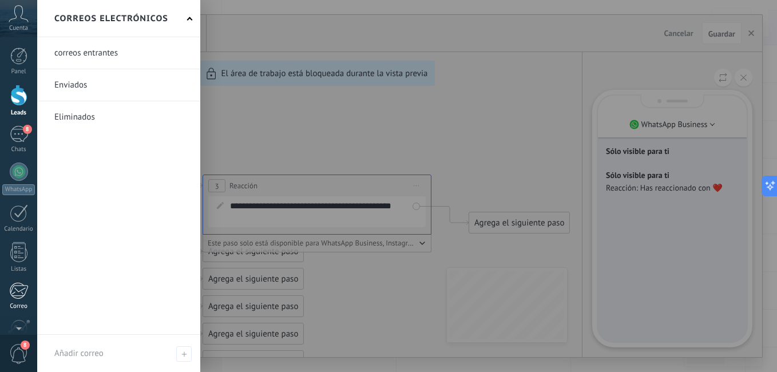
click at [23, 301] on link "Correo" at bounding box center [18, 296] width 37 height 28
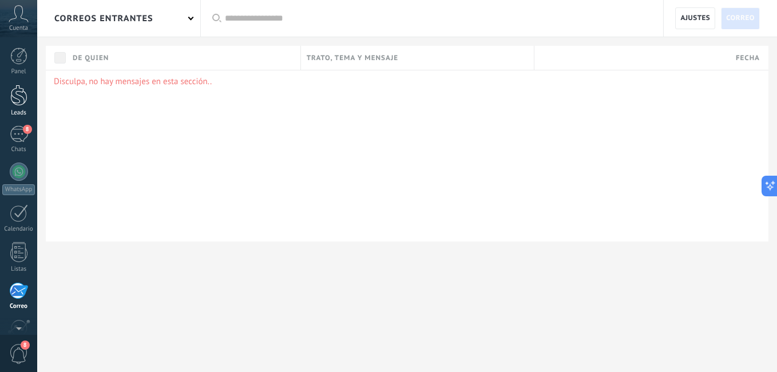
click at [16, 94] on div at bounding box center [18, 95] width 17 height 21
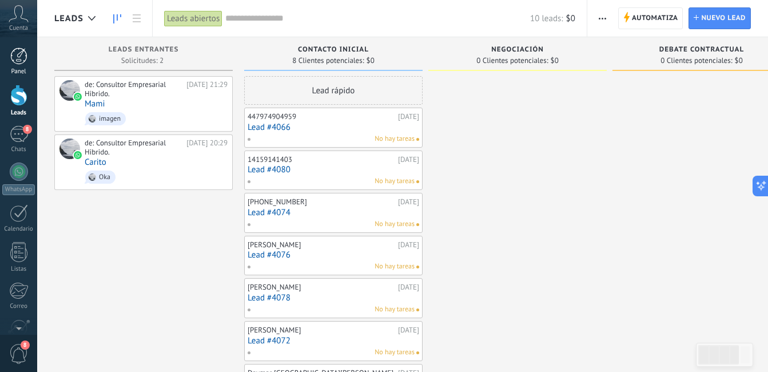
click at [13, 59] on div at bounding box center [18, 55] width 17 height 17
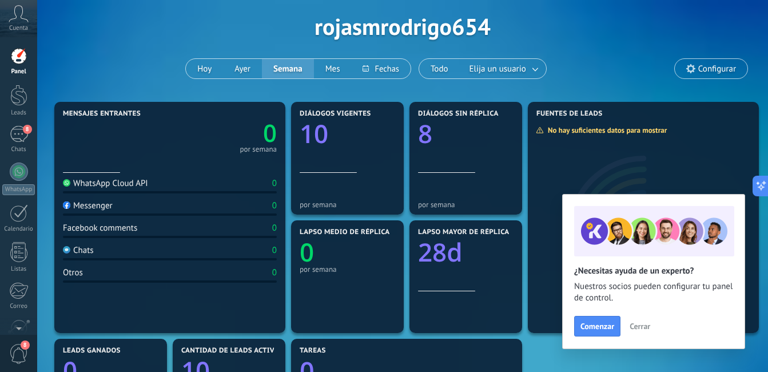
scroll to position [45, 0]
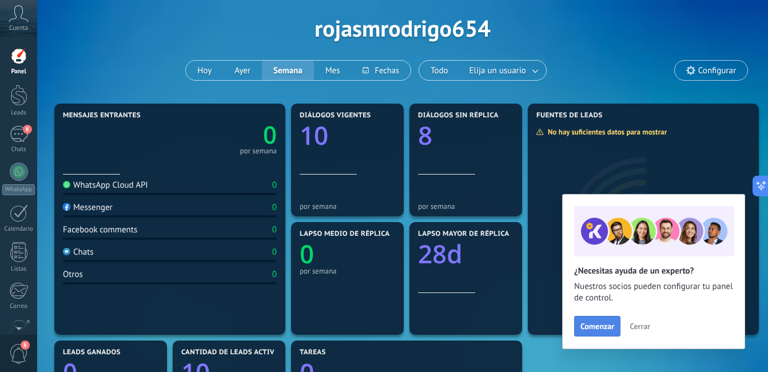
click at [602, 316] on button "Comenzar" at bounding box center [597, 326] width 46 height 21
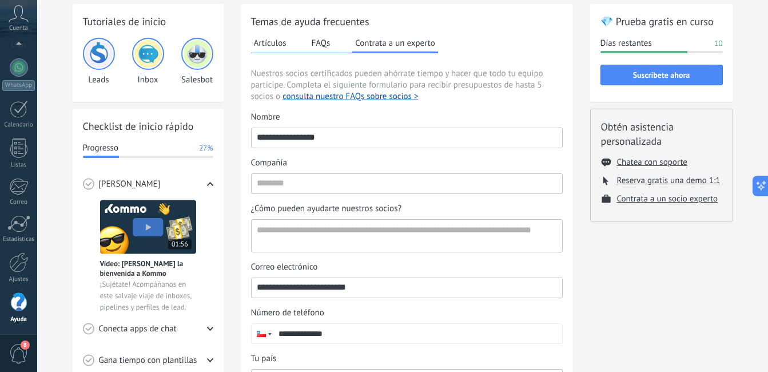
scroll to position [49, 0]
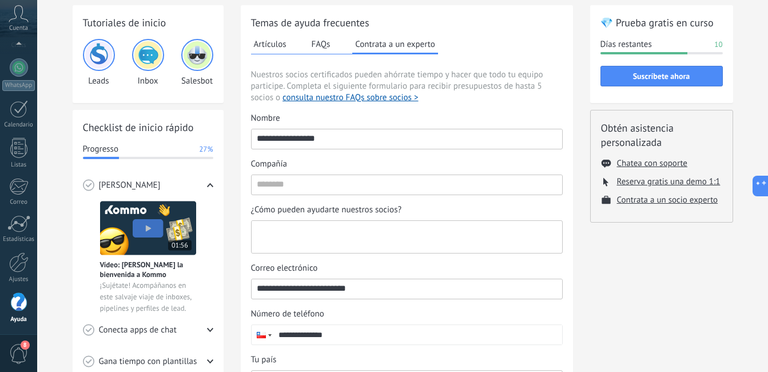
click at [412, 226] on textarea "¿Cómo pueden ayudarte nuestros socios?" at bounding box center [406, 237] width 308 height 32
click at [483, 270] on div "Correo electrónico" at bounding box center [407, 267] width 312 height 11
click at [483, 279] on input "**********" at bounding box center [407, 288] width 310 height 18
click at [449, 231] on textarea "¿Cómo pueden ayudarte nuestros socios?" at bounding box center [406, 237] width 308 height 32
type textarea "*"
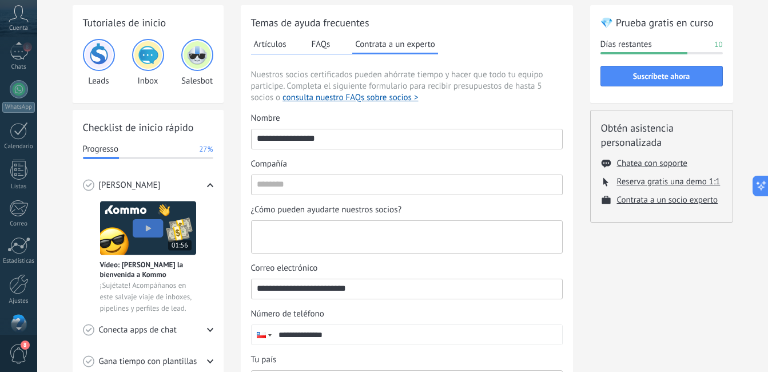
scroll to position [104, 0]
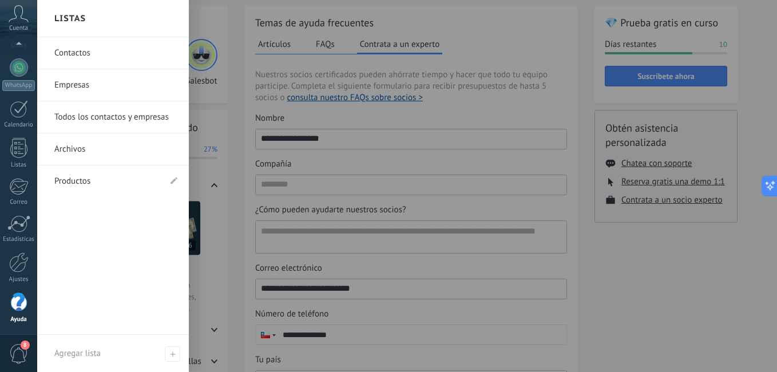
click at [100, 113] on link "Todos los contactos y empresas" at bounding box center [115, 117] width 123 height 32
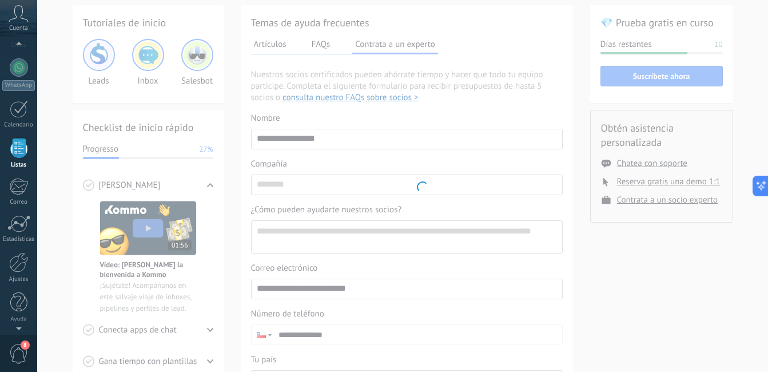
scroll to position [71, 0]
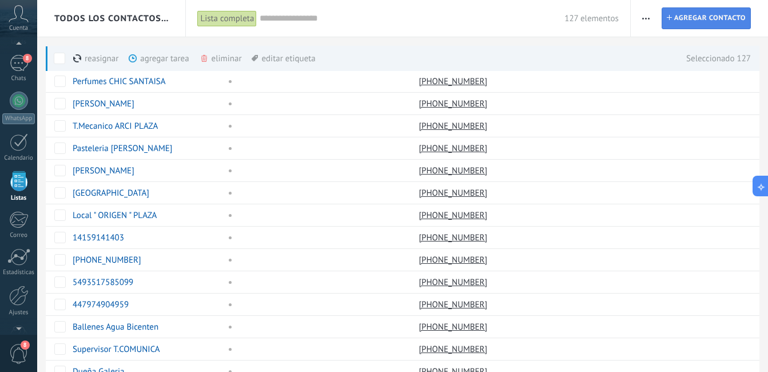
click at [682, 14] on span "Agregar contacto" at bounding box center [709, 18] width 71 height 21
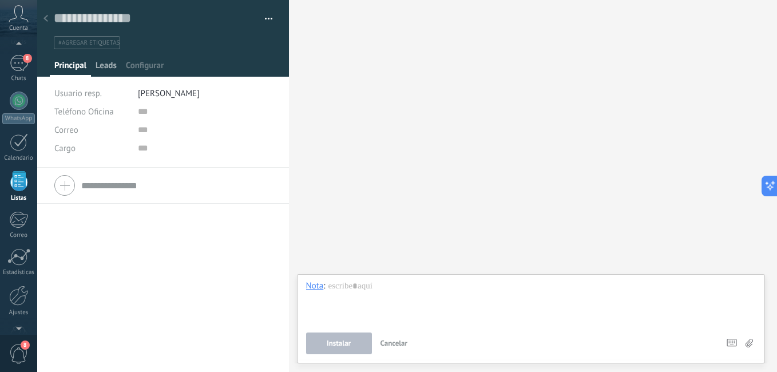
click at [99, 67] on span "Leads" at bounding box center [105, 68] width 21 height 17
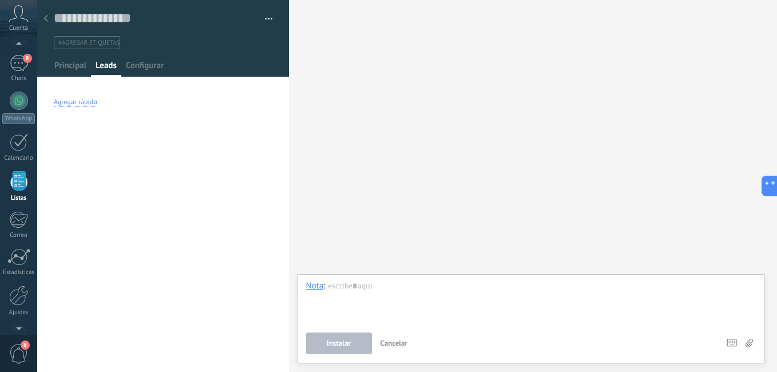
click at [95, 100] on div "Agregar rápido" at bounding box center [75, 102] width 43 height 9
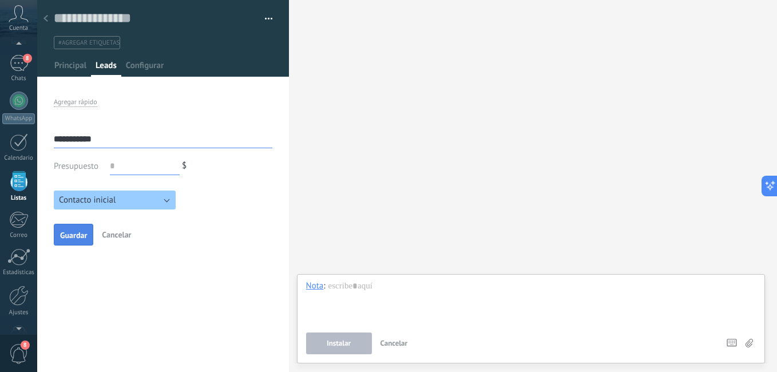
type input "**********"
click at [78, 234] on span "Guardar" at bounding box center [73, 235] width 27 height 8
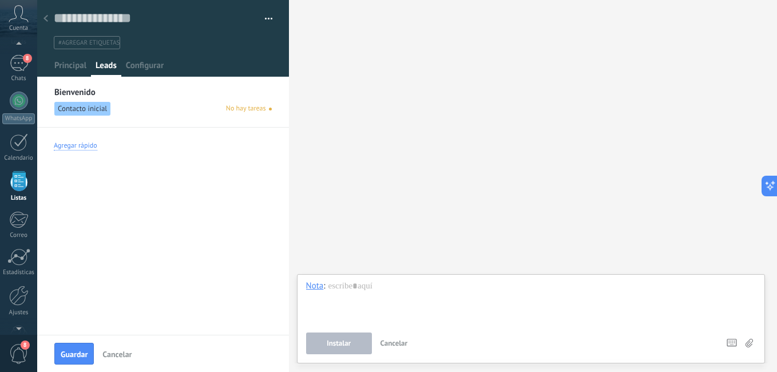
click at [87, 146] on div "Agregar rápido" at bounding box center [75, 145] width 43 height 9
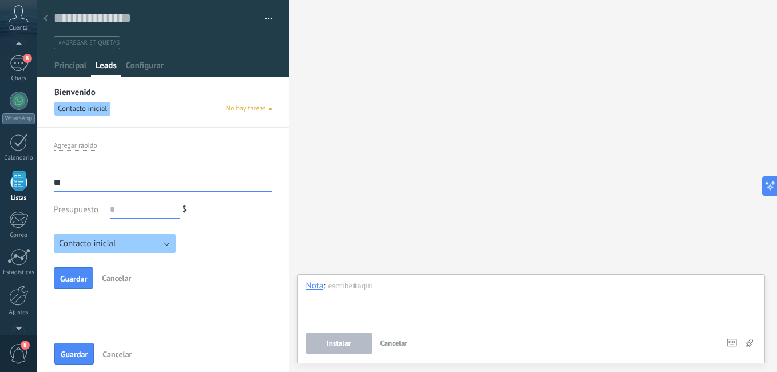
type input "*"
type input "**********"
click at [79, 279] on span "Guardar" at bounding box center [73, 278] width 27 height 8
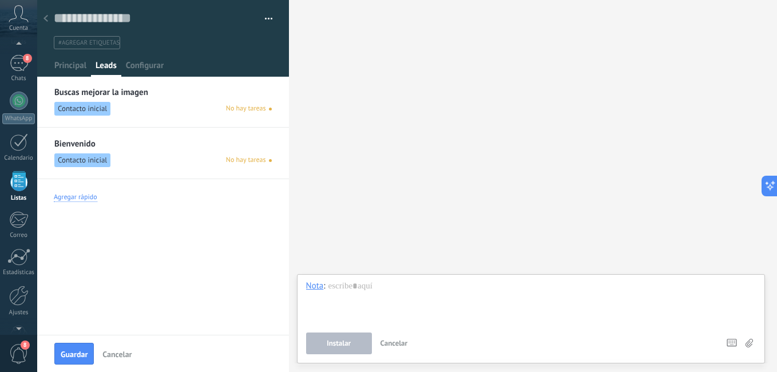
click at [86, 203] on div "Agregar rápido" at bounding box center [163, 197] width 218 height 37
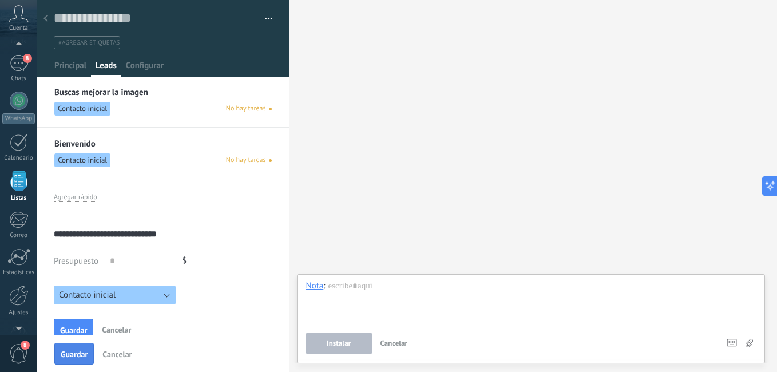
type input "**********"
click at [80, 350] on span "Guardar" at bounding box center [74, 354] width 27 height 8
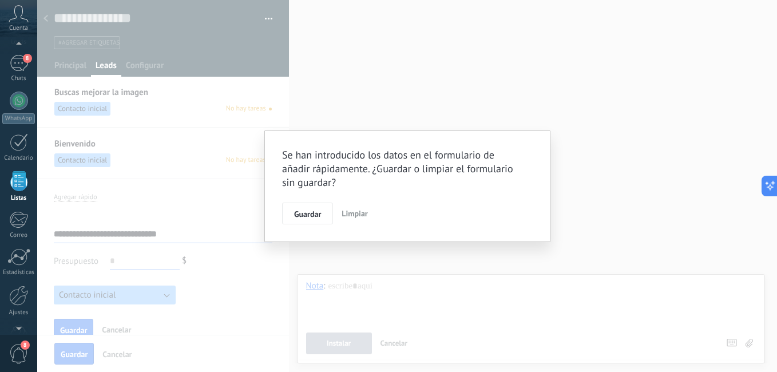
click at [357, 210] on span "Limpiar" at bounding box center [354, 213] width 26 height 10
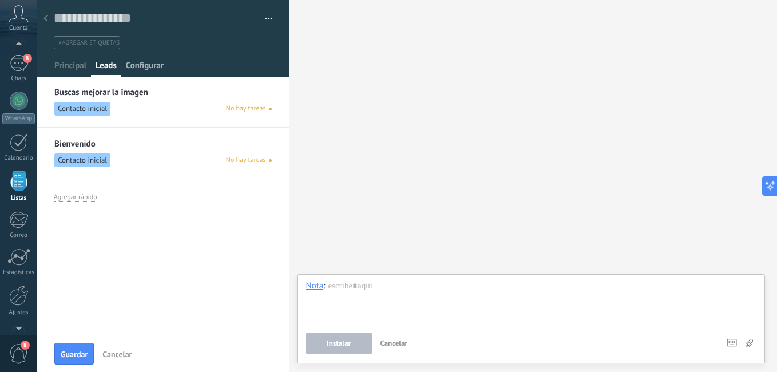
click at [151, 70] on span "Configurar" at bounding box center [145, 68] width 38 height 17
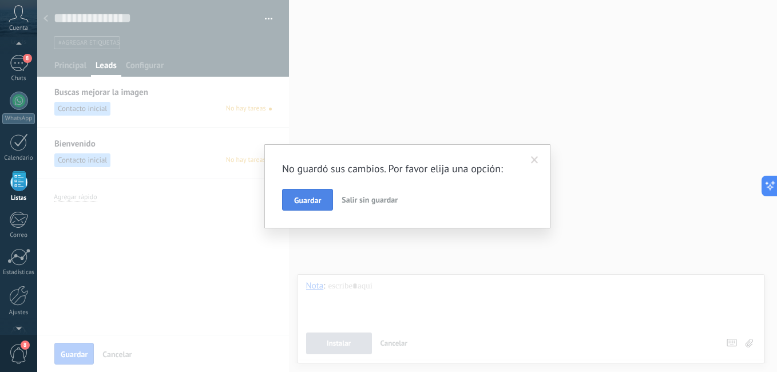
click at [306, 201] on span "Guardar" at bounding box center [307, 200] width 27 height 8
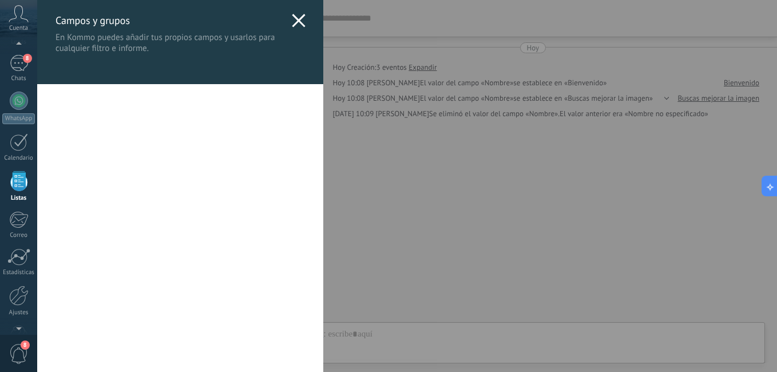
scroll to position [17, 0]
click at [294, 20] on use at bounding box center [298, 20] width 13 height 13
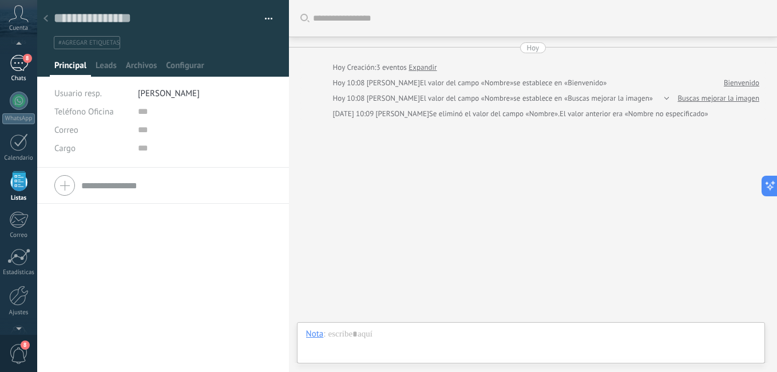
click at [18, 66] on div "8" at bounding box center [19, 63] width 18 height 17
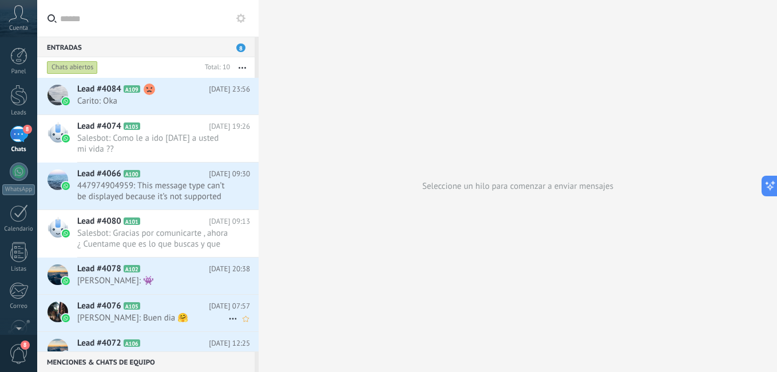
click at [88, 312] on div "Lead #4076 A105 [DATE] 07:57 [PERSON_NAME]: Buen dia 🤗" at bounding box center [167, 312] width 181 height 36
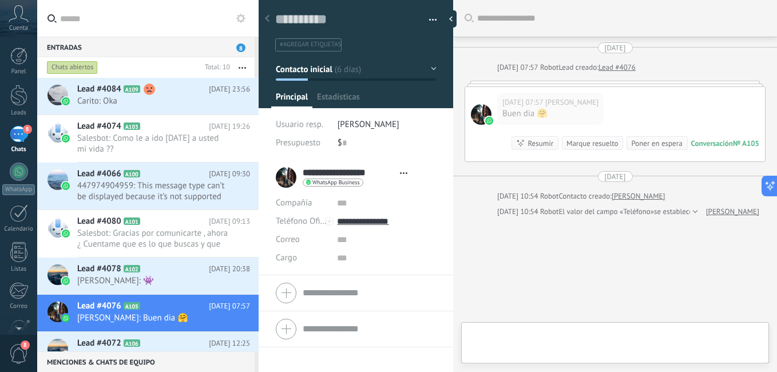
type textarea "**********"
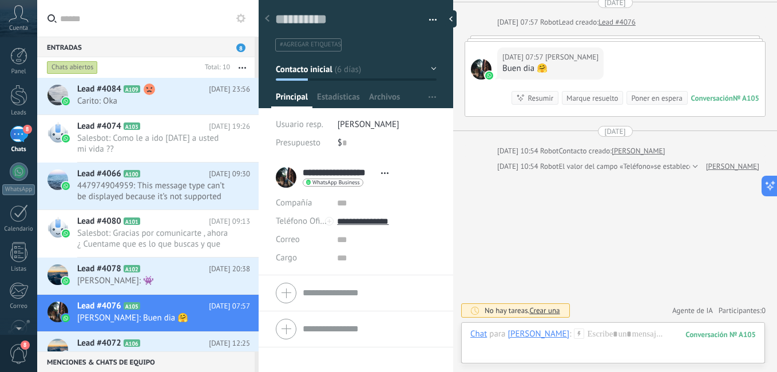
click at [480, 69] on div at bounding box center [481, 69] width 21 height 21
click at [359, 173] on input "**********" at bounding box center [338, 172] width 73 height 11
click at [284, 176] on div "**********" at bounding box center [356, 177] width 160 height 29
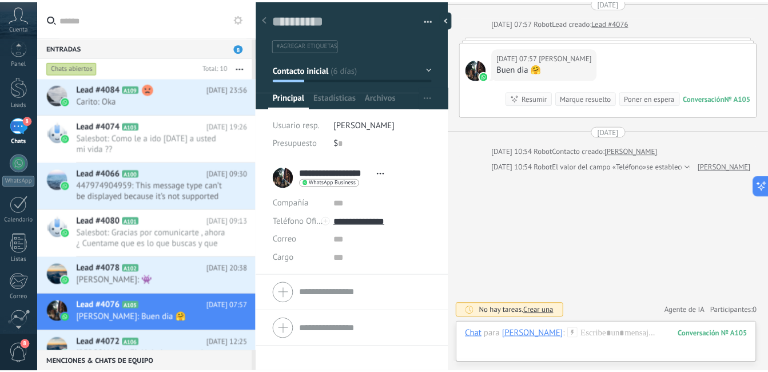
scroll to position [0, 0]
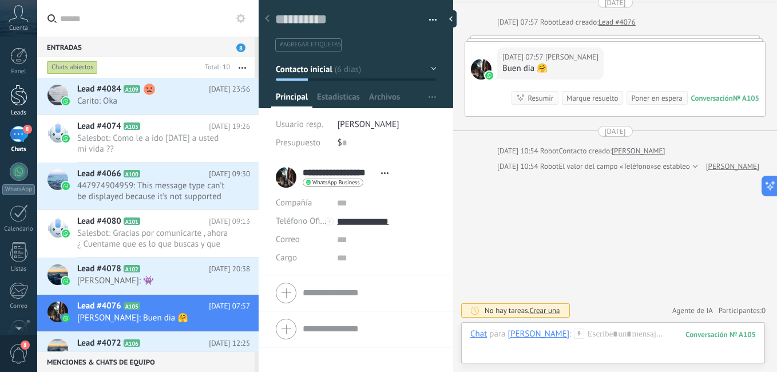
click at [15, 103] on div at bounding box center [18, 95] width 17 height 21
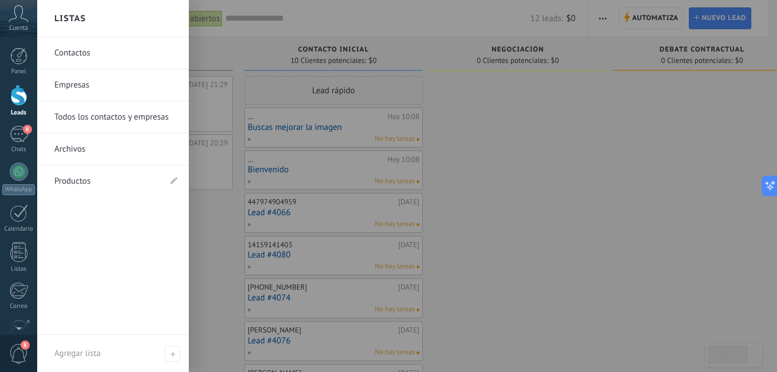
click at [106, 50] on link "Contactos" at bounding box center [115, 53] width 123 height 32
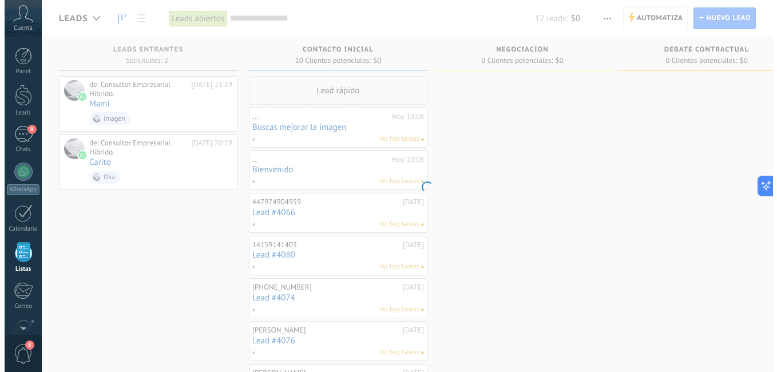
scroll to position [71, 0]
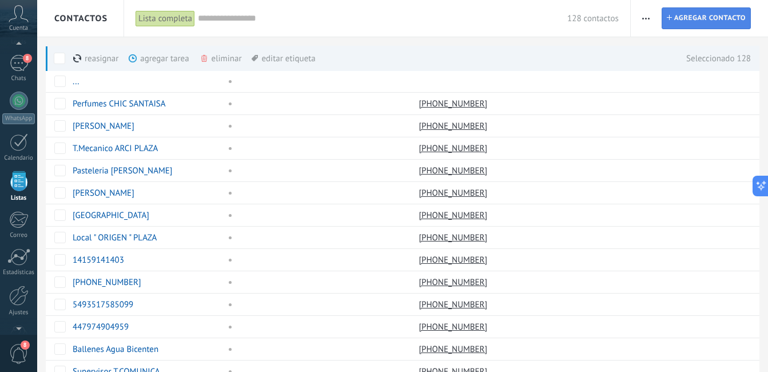
click at [679, 16] on span "Agregar contacto" at bounding box center [709, 18] width 71 height 21
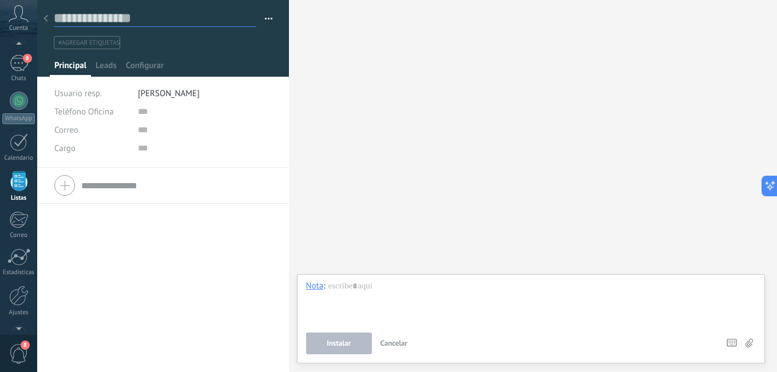
click at [168, 18] on input "text" at bounding box center [155, 18] width 202 height 17
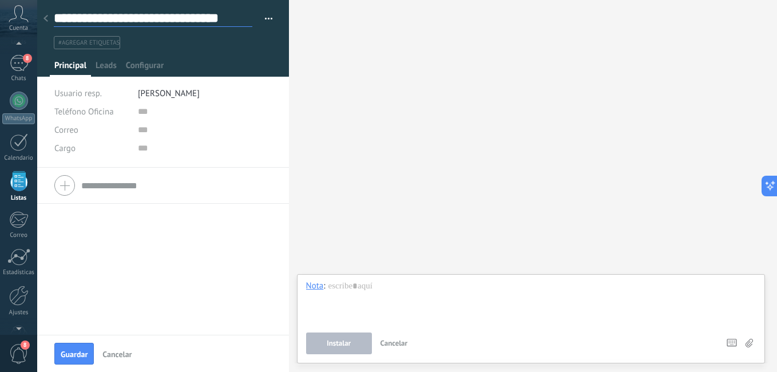
scroll to position [0, 12]
type input "**********"
click at [81, 353] on span "Guardar" at bounding box center [74, 354] width 27 height 8
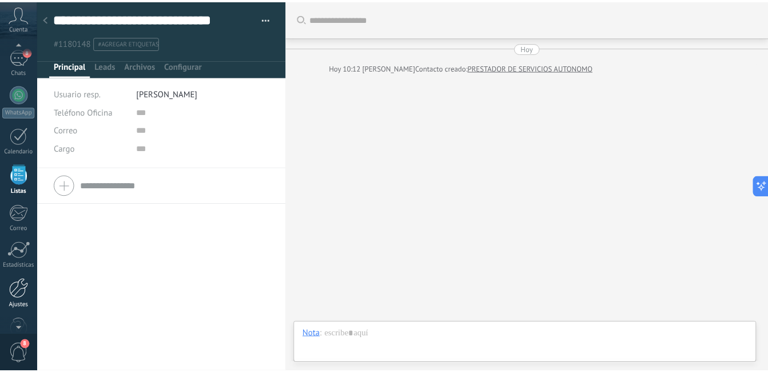
scroll to position [71, 0]
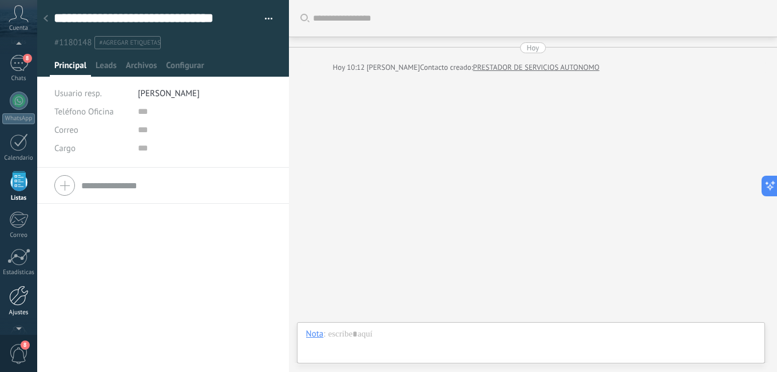
click at [17, 301] on div at bounding box center [18, 295] width 19 height 20
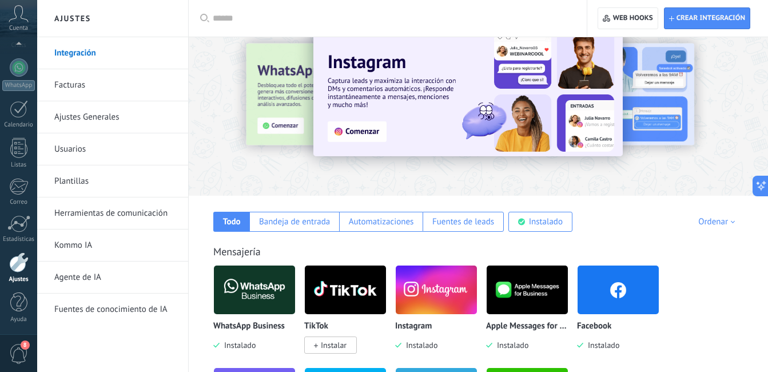
scroll to position [47, 0]
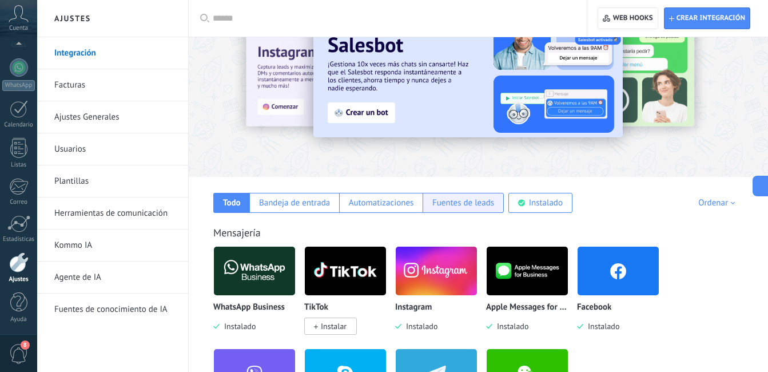
click at [455, 204] on div "Fuentes de leads" at bounding box center [463, 202] width 62 height 11
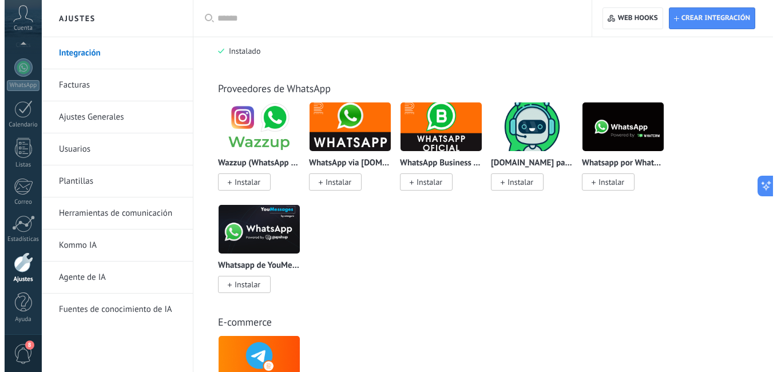
scroll to position [325, 0]
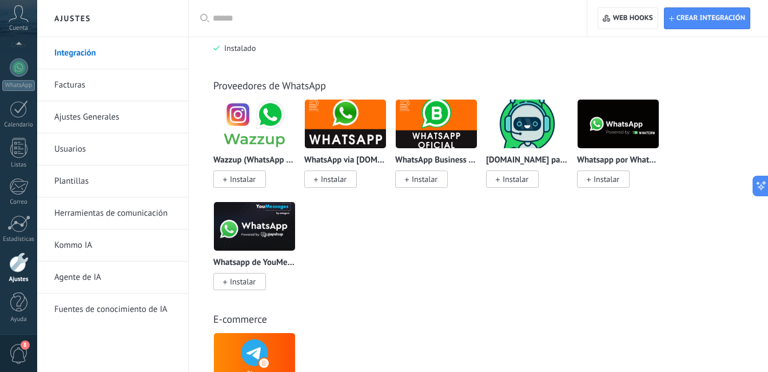
click at [531, 125] on img at bounding box center [527, 123] width 81 height 55
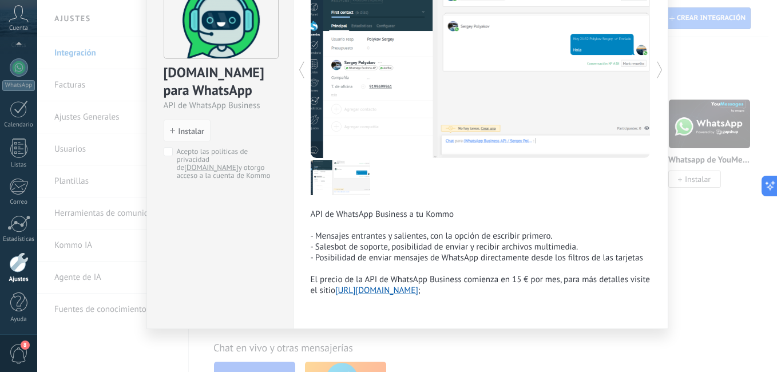
scroll to position [0, 0]
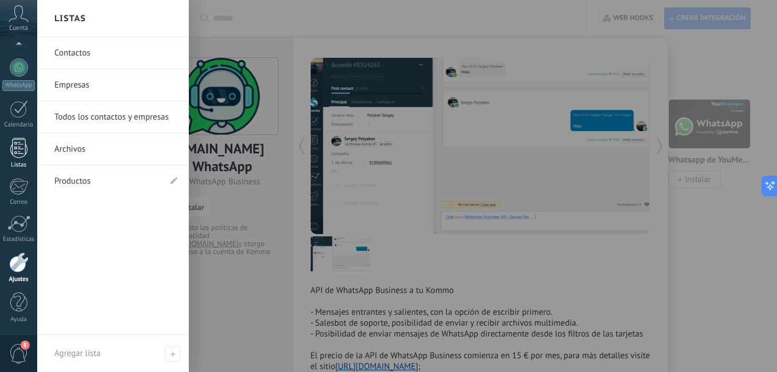
click at [18, 151] on div at bounding box center [18, 148] width 17 height 20
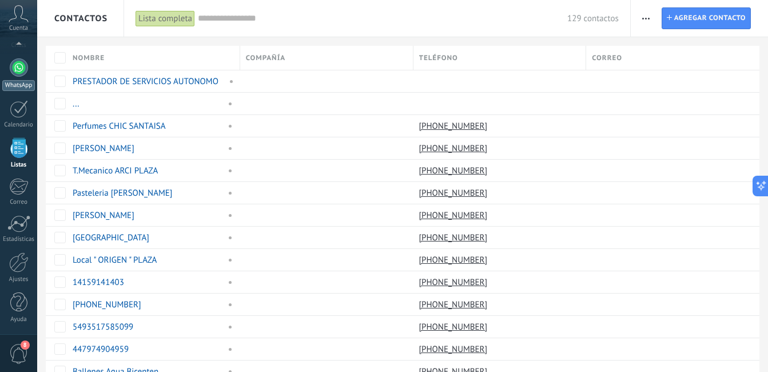
click at [22, 63] on div at bounding box center [19, 67] width 18 height 18
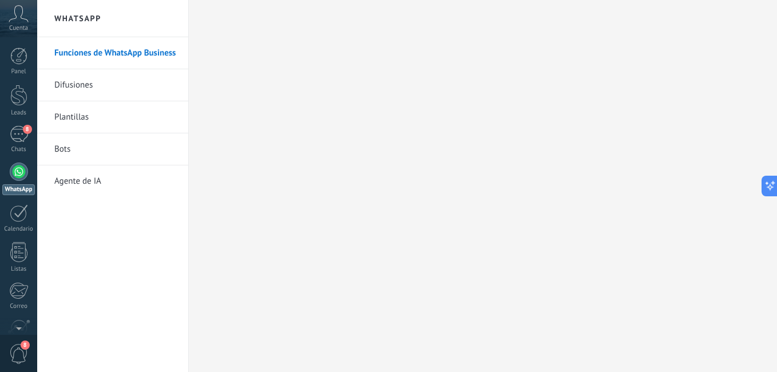
click at [99, 111] on link "Plantillas" at bounding box center [115, 117] width 122 height 32
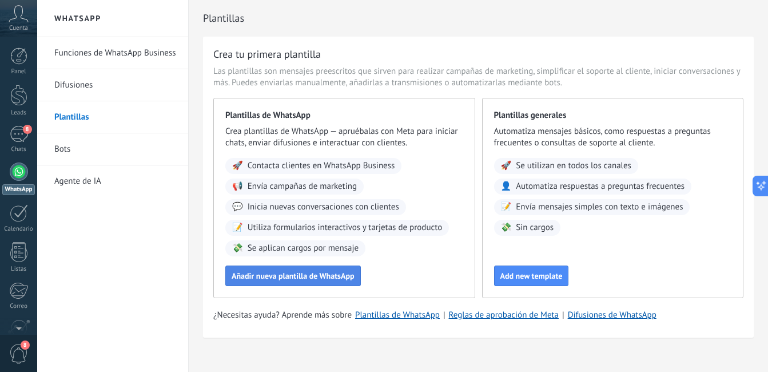
click at [348, 277] on span "Añadir nueva plantilla de WhatsApp" at bounding box center [293, 276] width 123 height 8
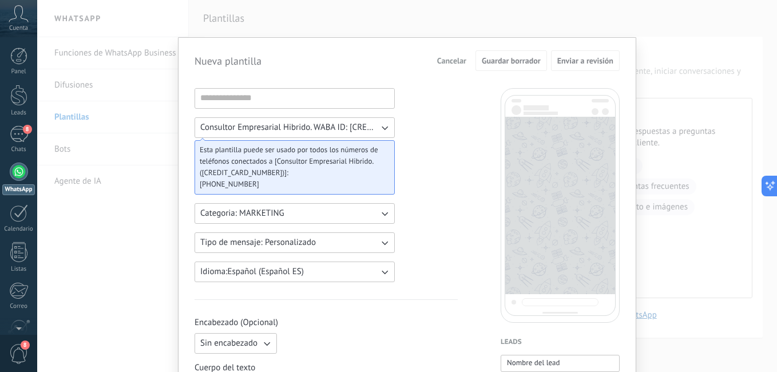
click at [355, 236] on button "Tipo de mensaje: Personalizado" at bounding box center [294, 242] width 200 height 21
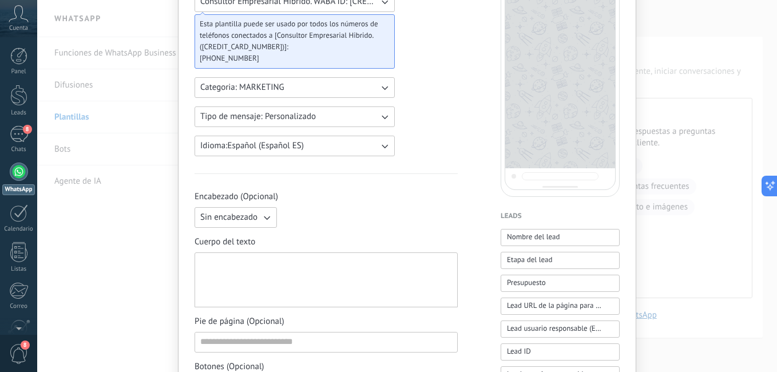
scroll to position [162, 0]
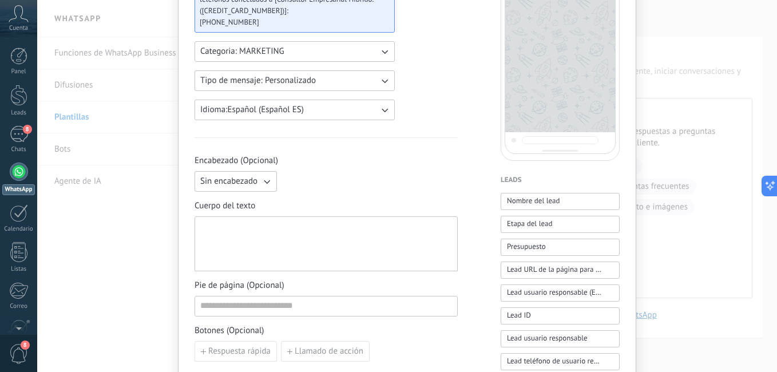
click at [261, 178] on icon "button" at bounding box center [266, 181] width 11 height 11
click at [244, 218] on span "Imagen o archivo" at bounding box center [231, 219] width 63 height 11
click at [337, 182] on label "Imagen o archivo" at bounding box center [337, 181] width 112 height 21
click at [281, 171] on input "Imagen o archivo" at bounding box center [281, 171] width 0 height 0
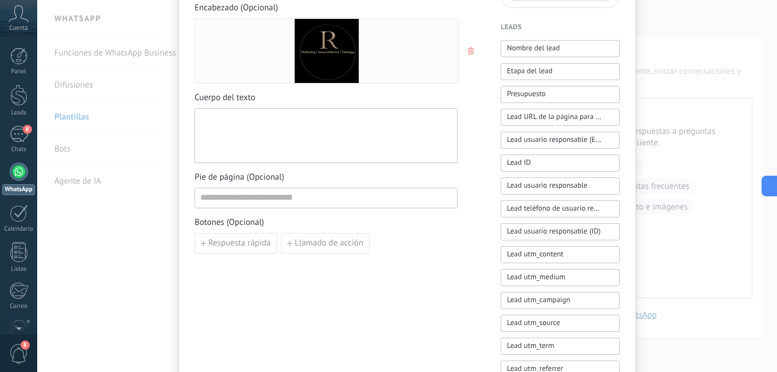
scroll to position [297, 0]
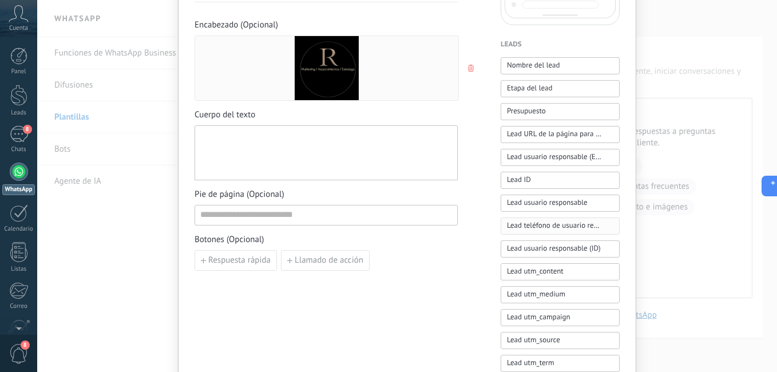
click at [552, 230] on span "Lead teléfono de usuario responsable" at bounding box center [554, 225] width 94 height 11
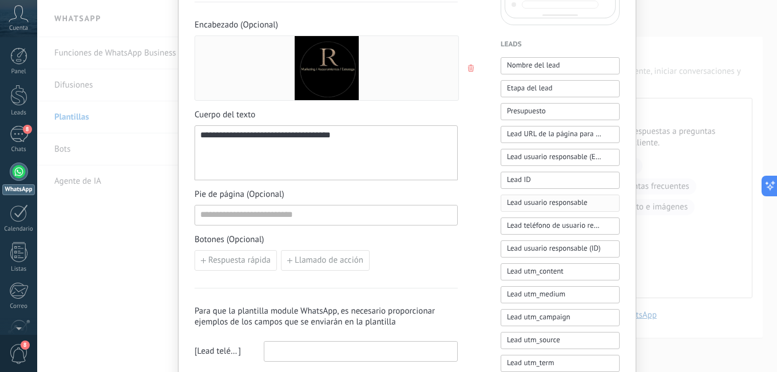
click at [550, 202] on span "Lead usuario responsable" at bounding box center [547, 202] width 81 height 11
click at [558, 65] on button "Nombre del lead" at bounding box center [559, 65] width 119 height 17
click at [552, 154] on span "Lead usuario responsable (Email)" at bounding box center [554, 156] width 94 height 11
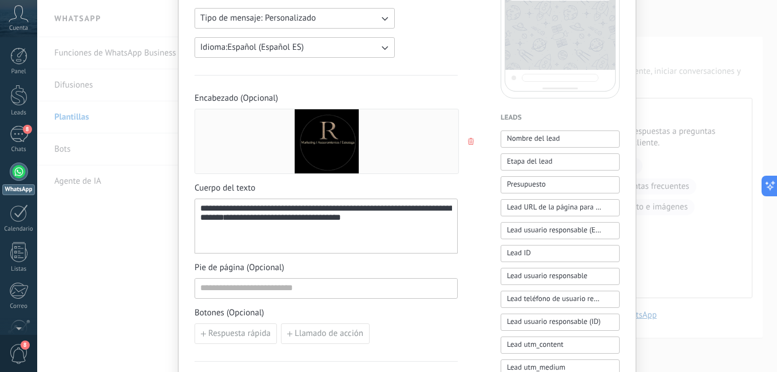
scroll to position [0, 0]
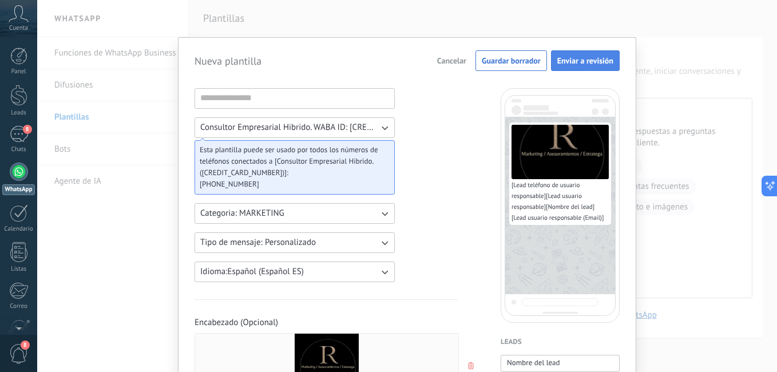
click at [578, 61] on span "Enviar a revisión" at bounding box center [585, 61] width 56 height 8
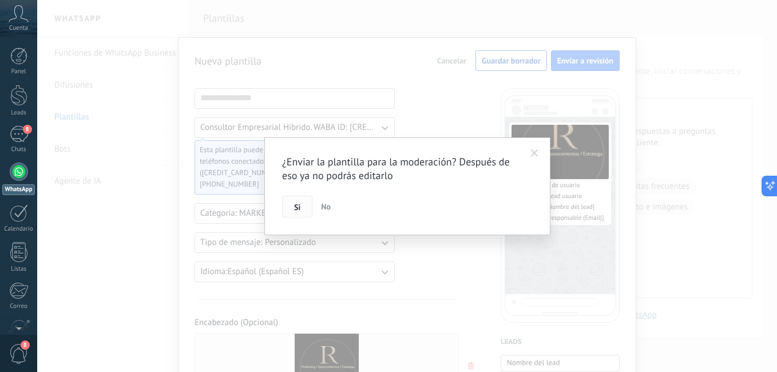
click at [292, 206] on button "Si" at bounding box center [297, 207] width 30 height 22
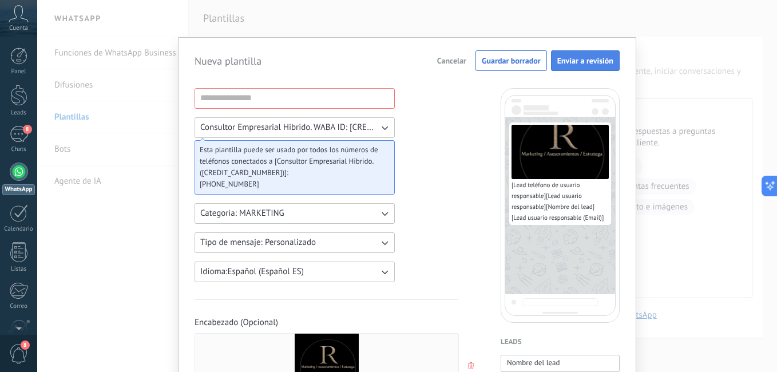
click at [574, 59] on span "Enviar a revisión" at bounding box center [585, 61] width 56 height 8
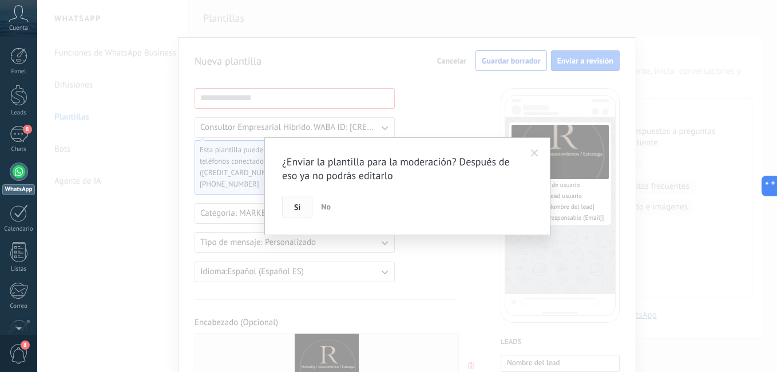
click at [292, 205] on button "Si" at bounding box center [297, 207] width 30 height 22
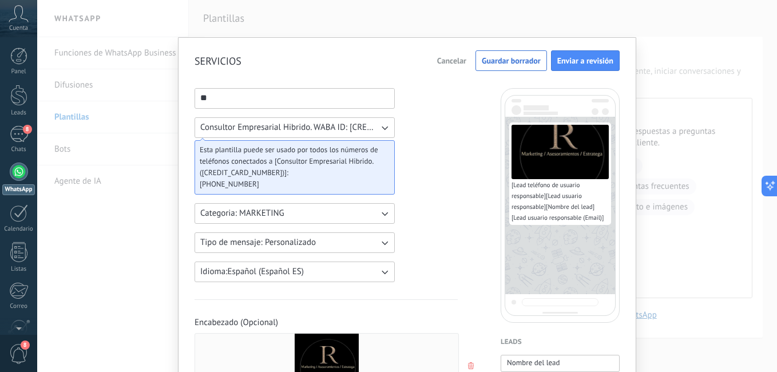
type input "*"
type input "**********"
click at [576, 60] on span "Enviar a revisión" at bounding box center [585, 61] width 56 height 8
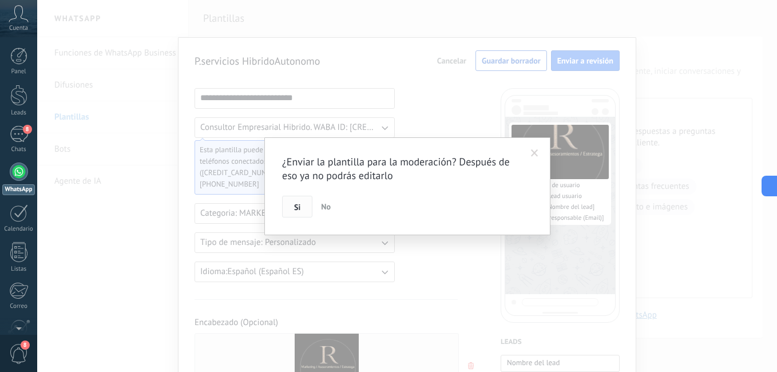
click at [302, 205] on button "Si" at bounding box center [297, 207] width 30 height 22
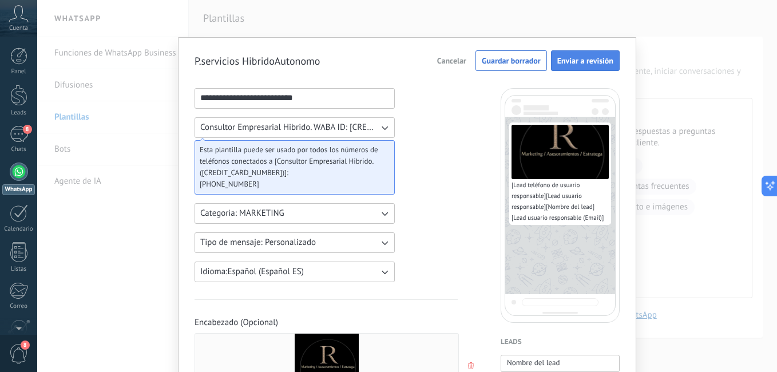
click at [570, 54] on button "Enviar a revisión" at bounding box center [585, 60] width 69 height 21
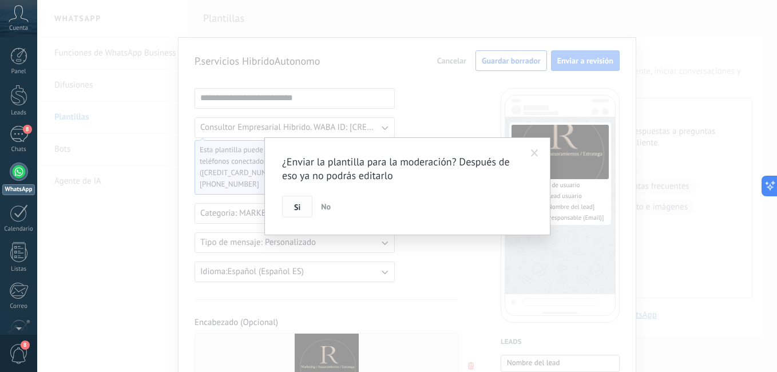
click at [299, 208] on span "Si" at bounding box center [297, 207] width 6 height 8
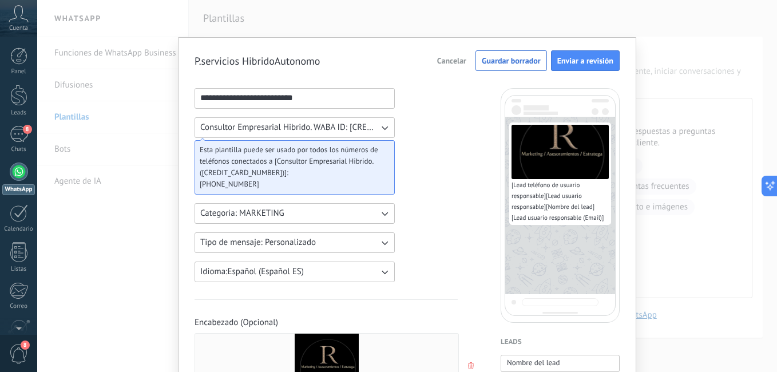
click at [444, 69] on button "Cancelar" at bounding box center [451, 60] width 39 height 17
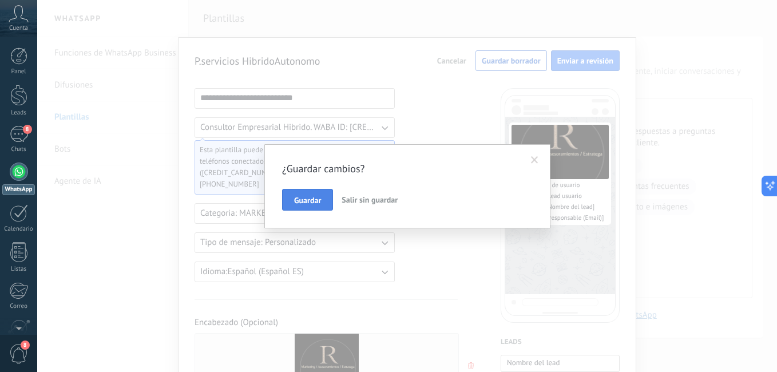
click at [321, 198] on button "Guardar" at bounding box center [307, 200] width 51 height 22
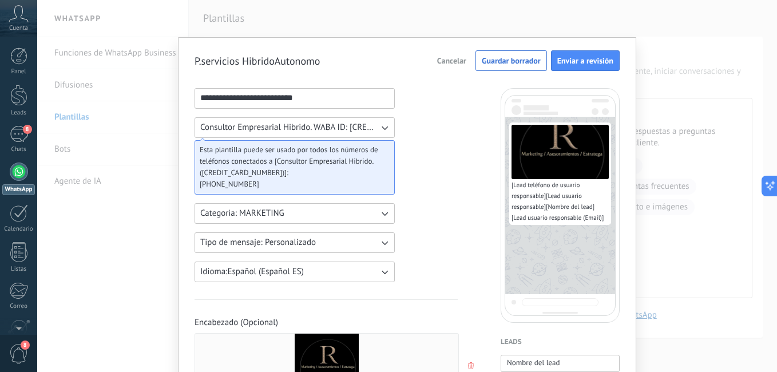
click at [443, 57] on span "Cancelar" at bounding box center [451, 61] width 29 height 8
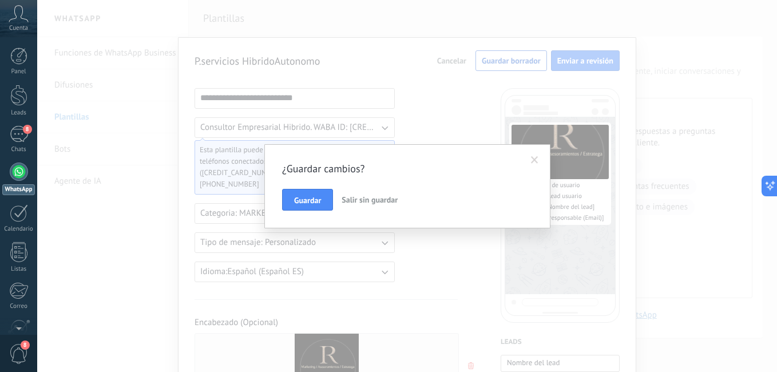
click at [386, 201] on span "Salir sin guardar" at bounding box center [369, 199] width 56 height 10
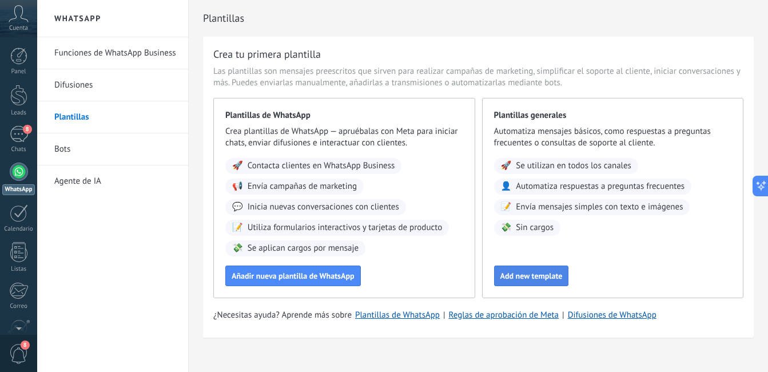
click at [539, 280] on span "Add new template" at bounding box center [531, 276] width 62 height 8
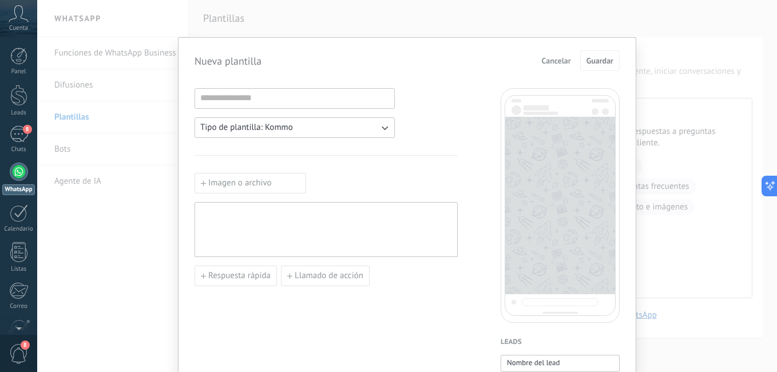
click at [556, 62] on span "Cancelar" at bounding box center [556, 61] width 29 height 8
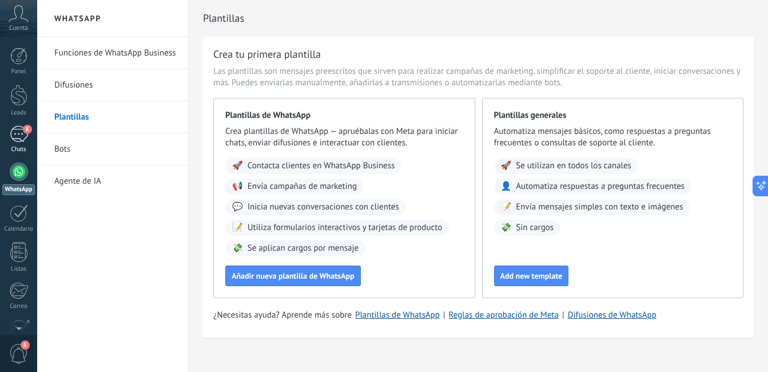
click at [25, 146] on div "Chats" at bounding box center [18, 149] width 33 height 7
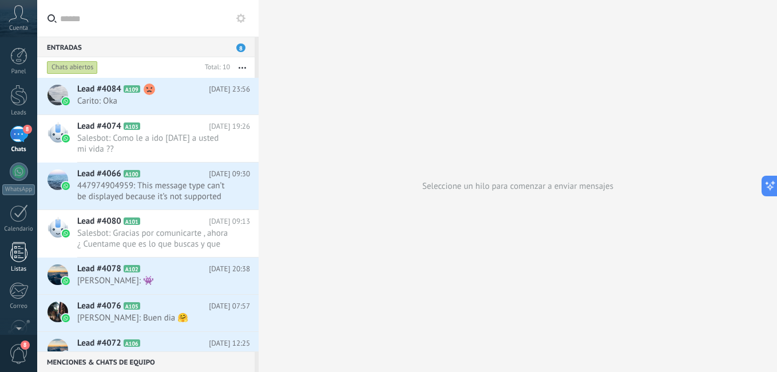
click at [18, 259] on div at bounding box center [18, 252] width 17 height 20
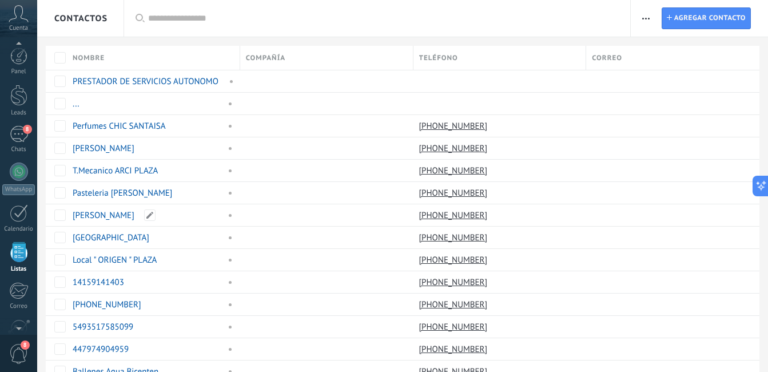
scroll to position [71, 0]
